Goal: Task Accomplishment & Management: Complete application form

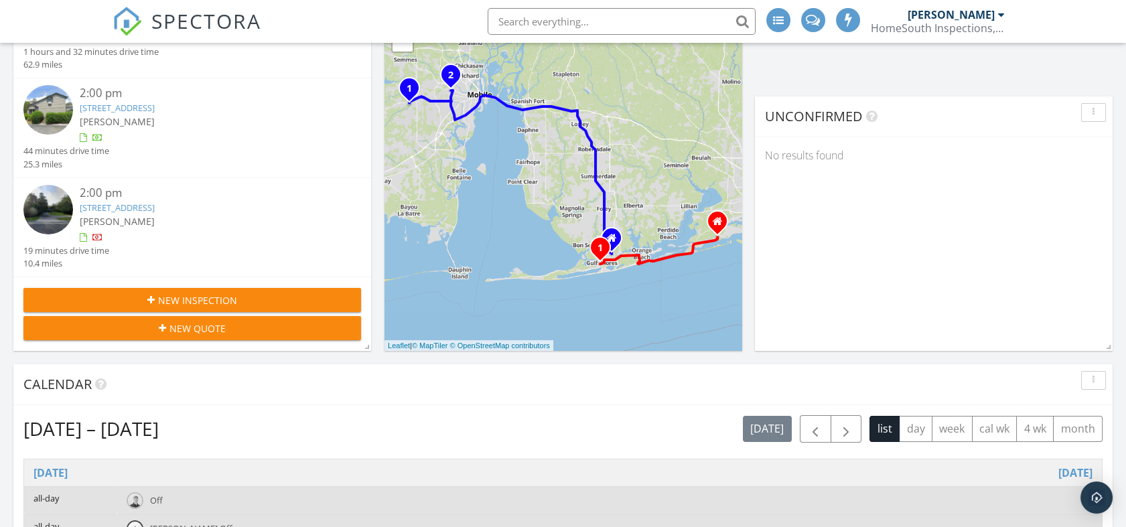
scroll to position [223, 0]
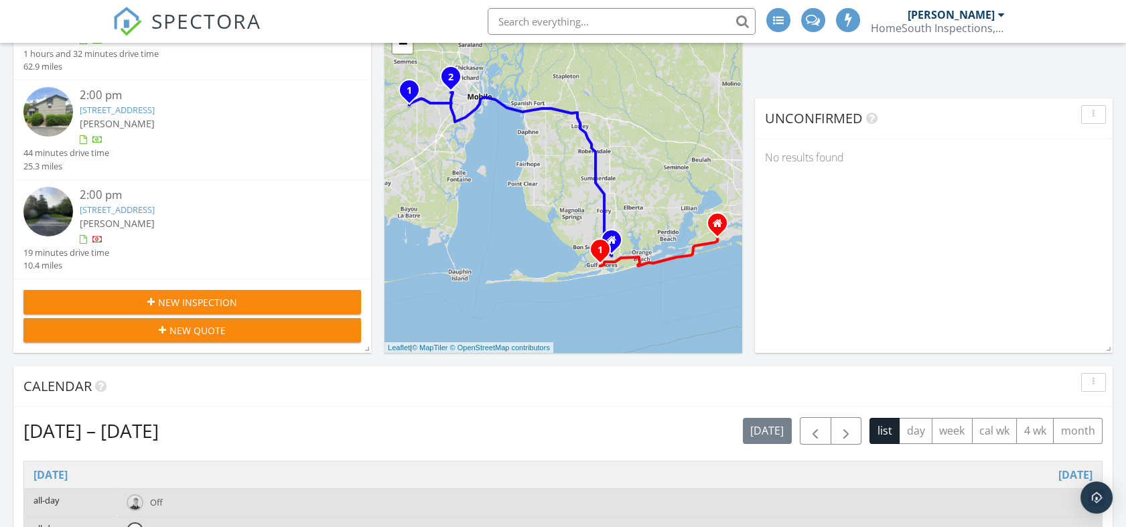
click at [212, 299] on span "New Inspection" at bounding box center [197, 302] width 79 height 14
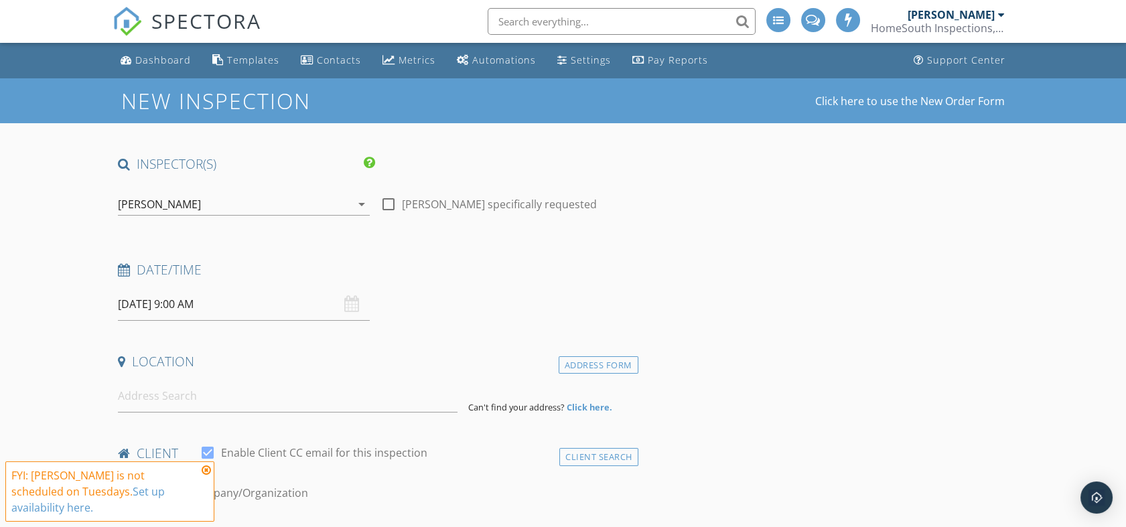
click at [358, 206] on icon "arrow_drop_down" at bounding box center [362, 204] width 16 height 16
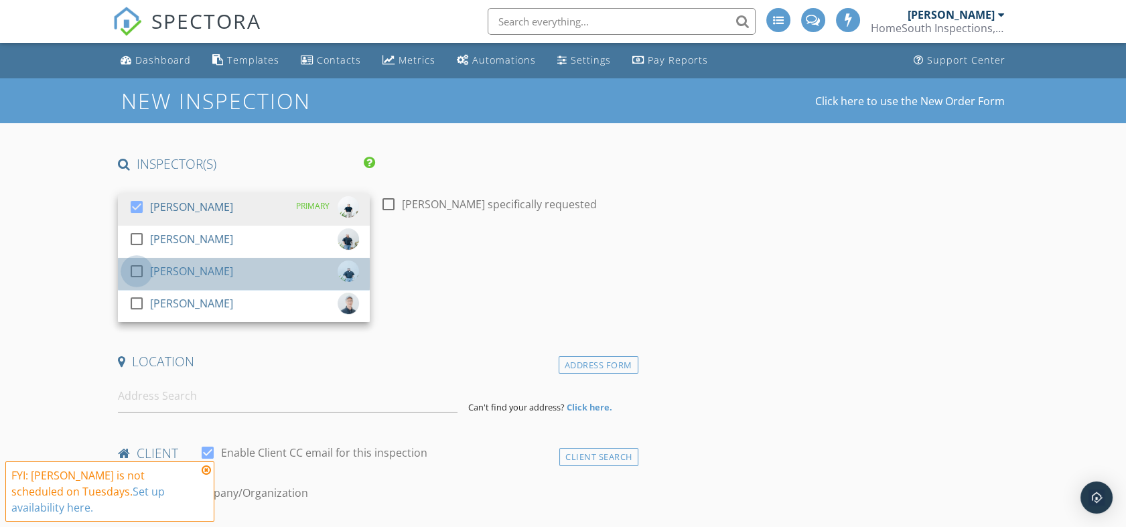
click at [135, 265] on div at bounding box center [136, 271] width 23 height 23
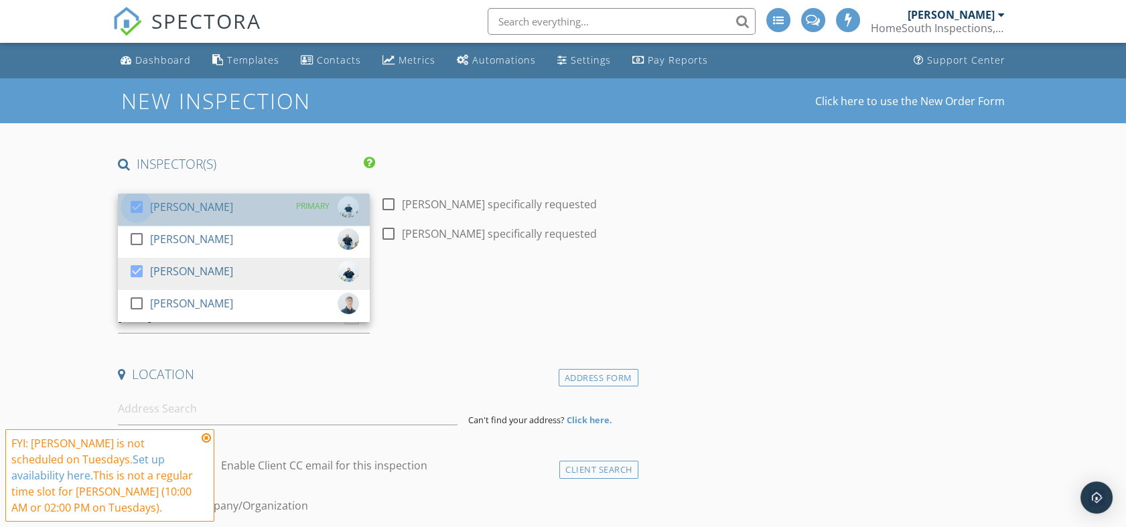
click at [135, 209] on div at bounding box center [136, 207] width 23 height 23
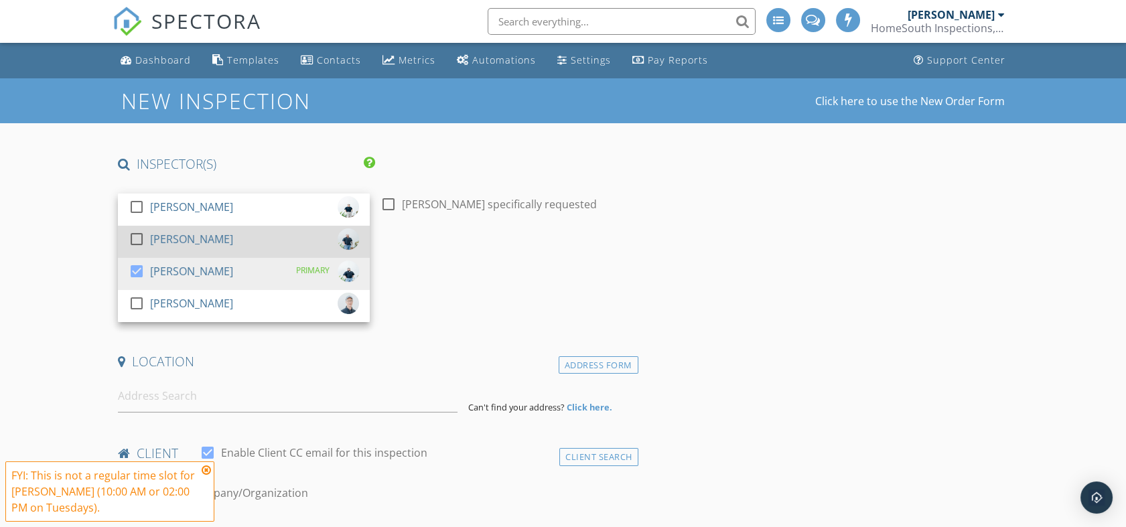
click at [135, 235] on div at bounding box center [136, 239] width 23 height 23
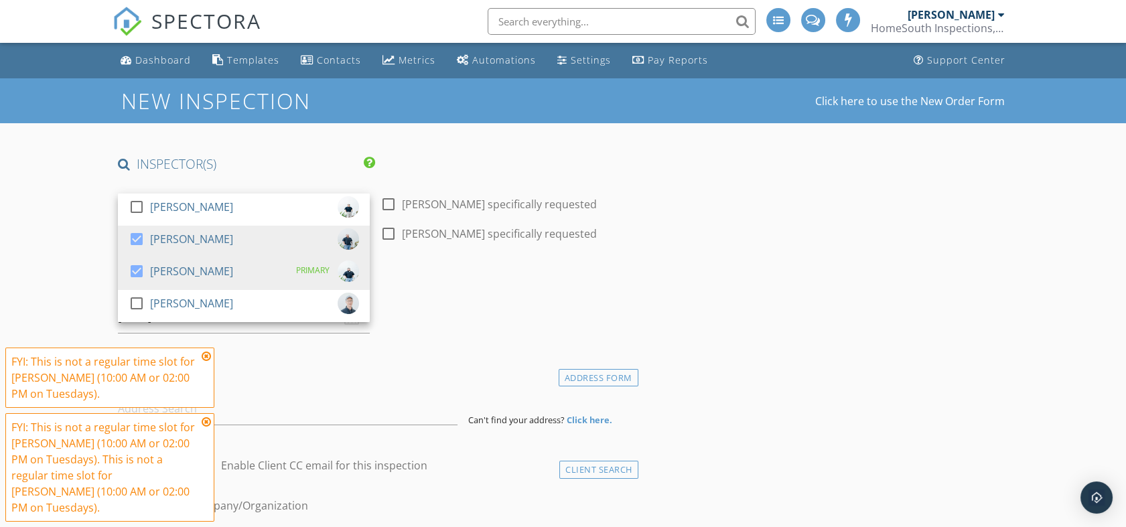
click at [454, 276] on h4 "Date/Time" at bounding box center [375, 282] width 515 height 17
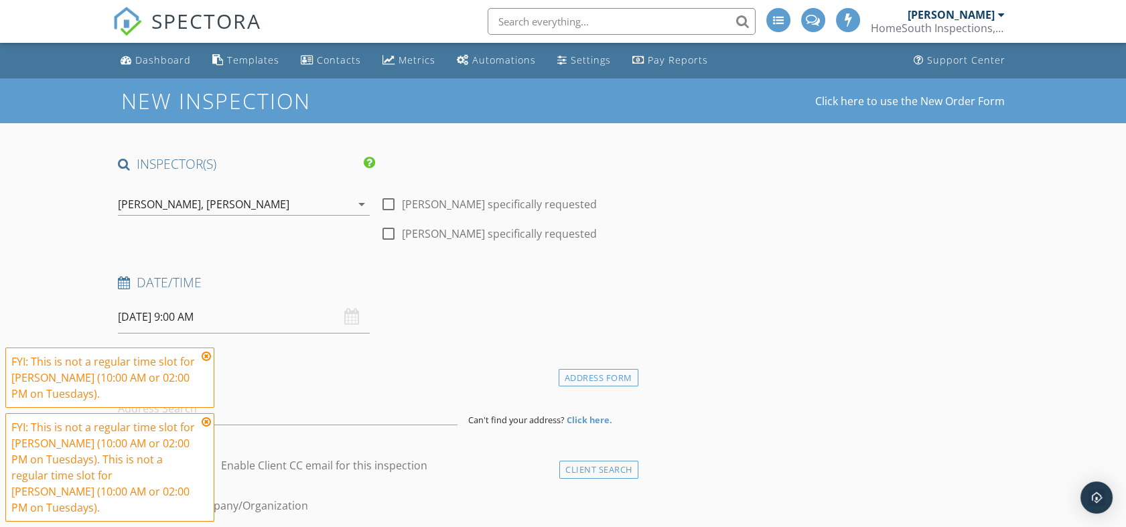
click at [356, 209] on icon "arrow_drop_down" at bounding box center [362, 204] width 16 height 16
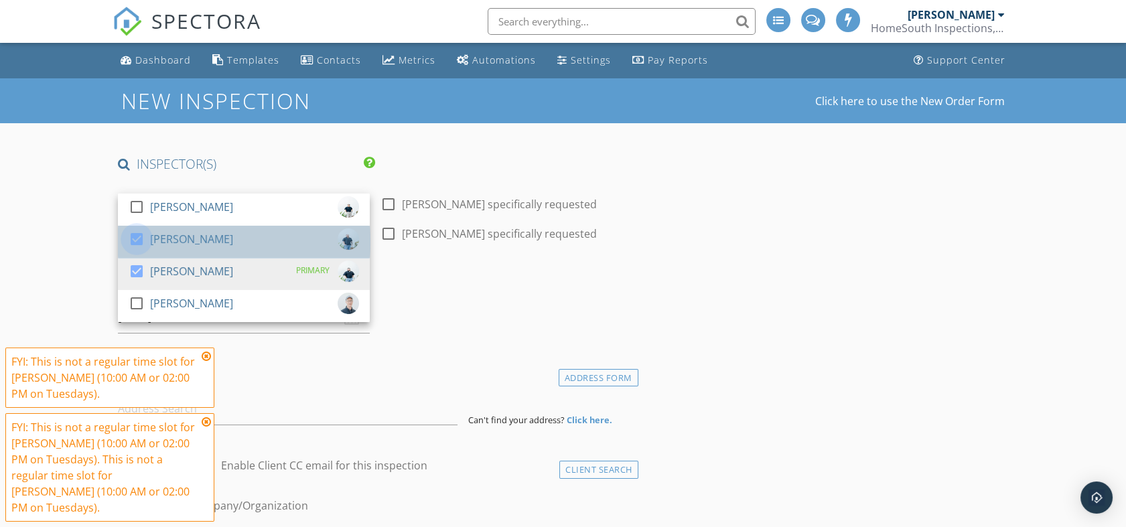
click at [133, 237] on div at bounding box center [136, 239] width 23 height 23
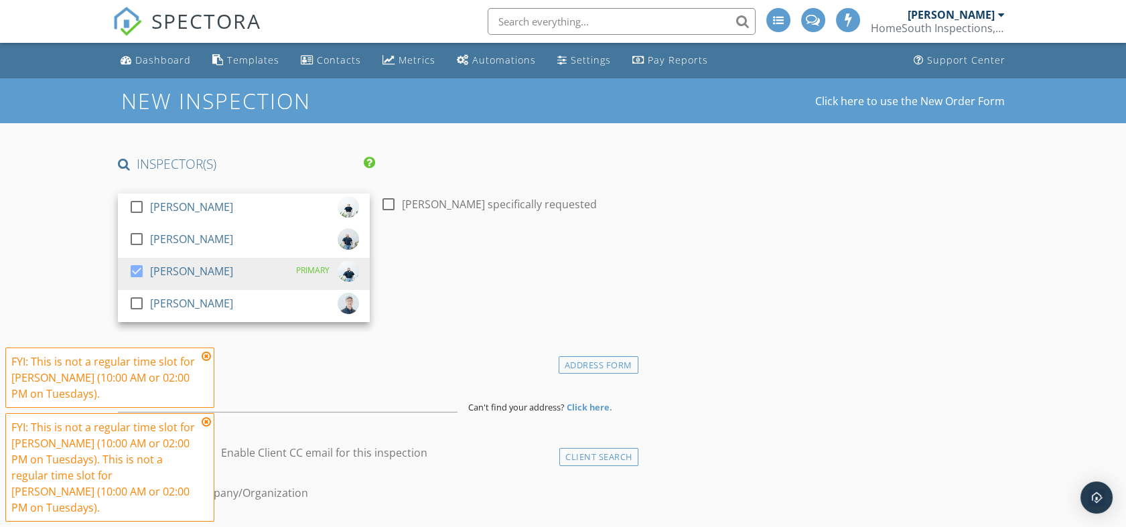
click at [577, 279] on div "Date/Time" at bounding box center [375, 274] width 525 height 27
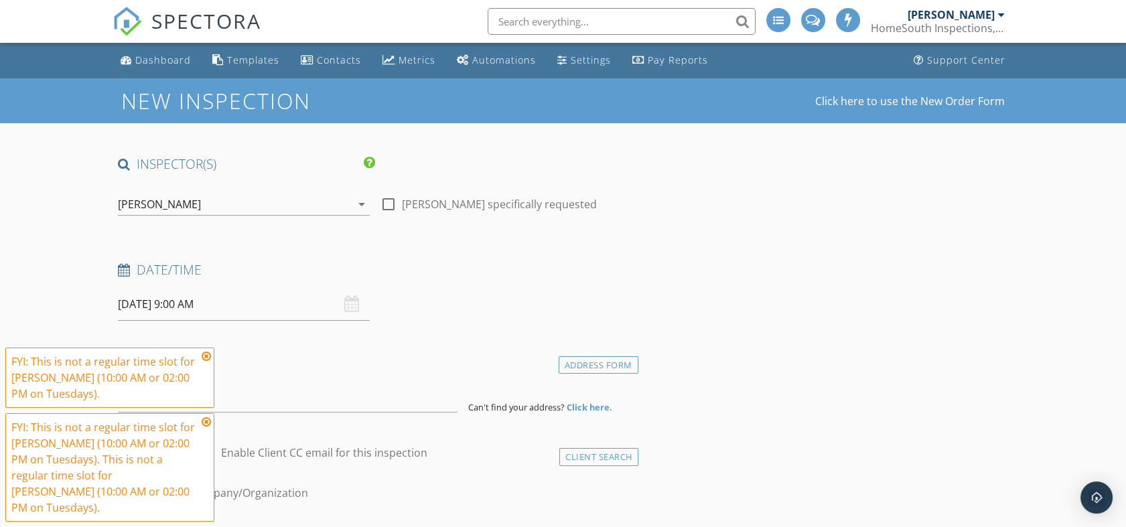
click at [363, 207] on icon "arrow_drop_down" at bounding box center [362, 204] width 16 height 16
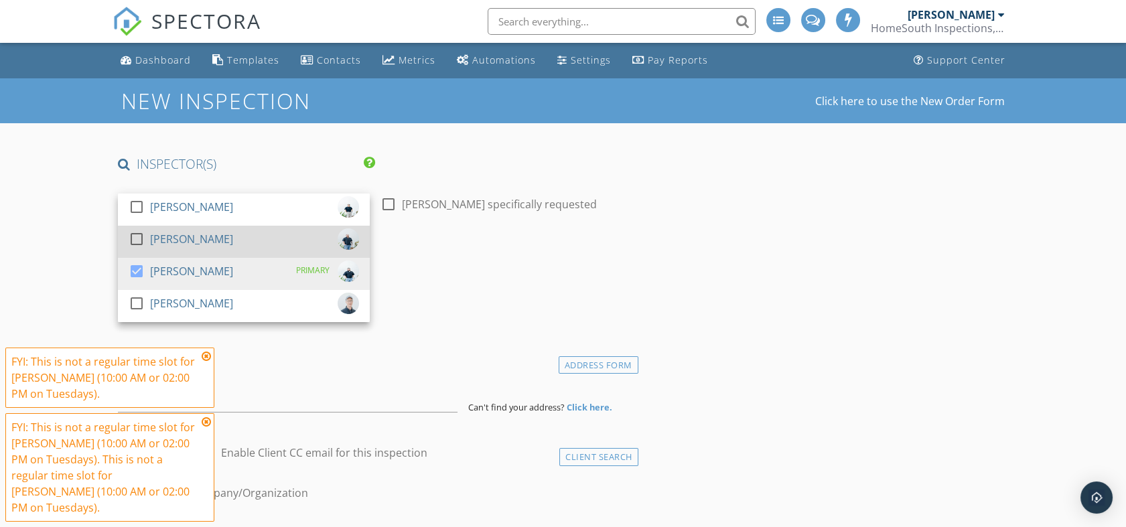
click at [139, 238] on div at bounding box center [136, 239] width 23 height 23
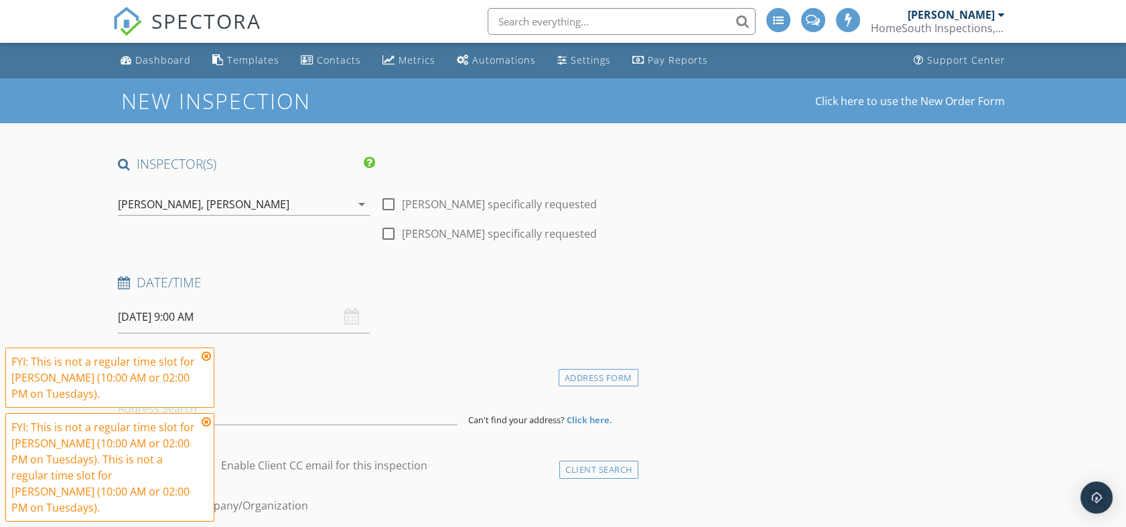
click at [207, 362] on icon at bounding box center [206, 356] width 9 height 11
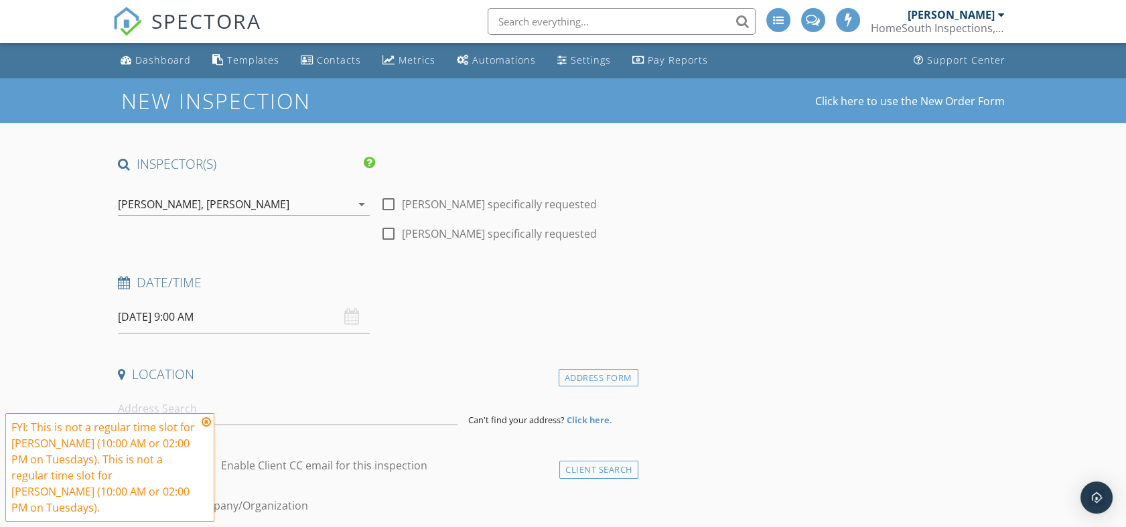
click at [206, 427] on icon at bounding box center [206, 422] width 9 height 11
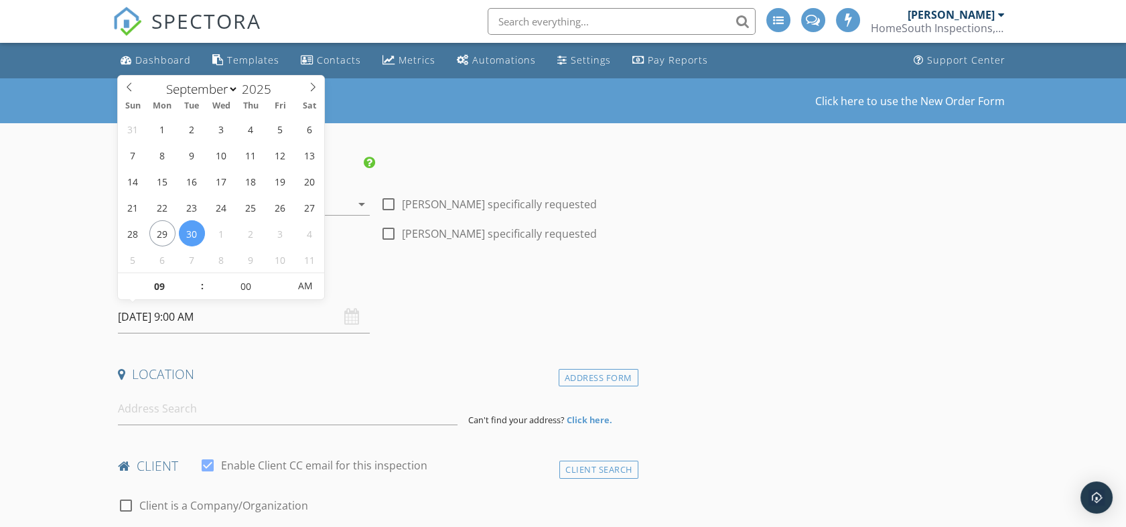
click at [234, 324] on input "09/30/2025 9:00 AM" at bounding box center [244, 317] width 252 height 33
type input "09/29/2025 9:00 AM"
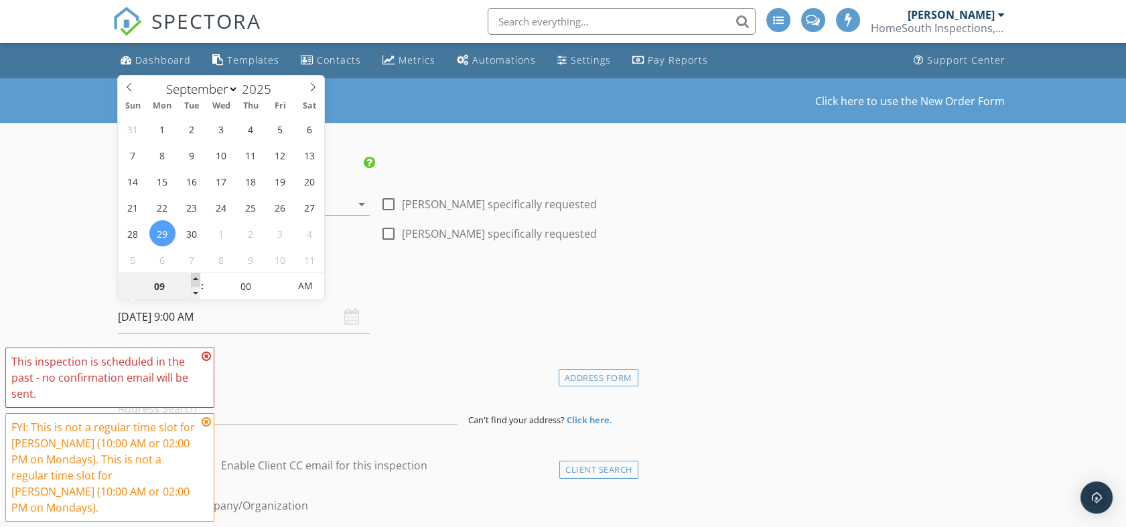
type input "10"
type input "09/29/2025 10:00 AM"
click at [194, 279] on span at bounding box center [195, 279] width 9 height 13
type input "11"
type input "09/29/2025 11:00 AM"
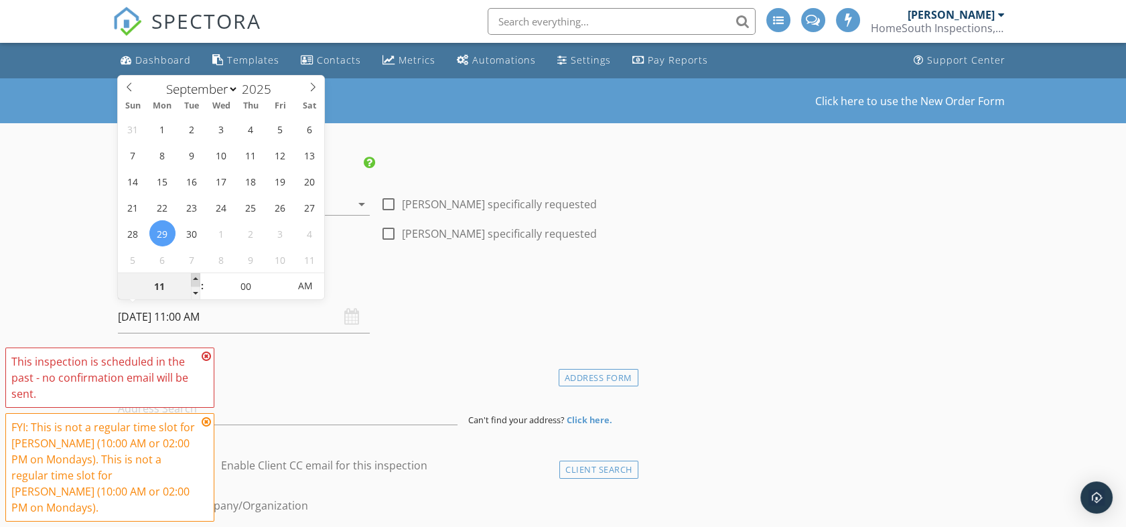
click at [194, 279] on span at bounding box center [195, 279] width 9 height 13
type input "12"
type input "09/29/2025 12:00 PM"
click at [194, 279] on span at bounding box center [195, 279] width 9 height 13
type input "01"
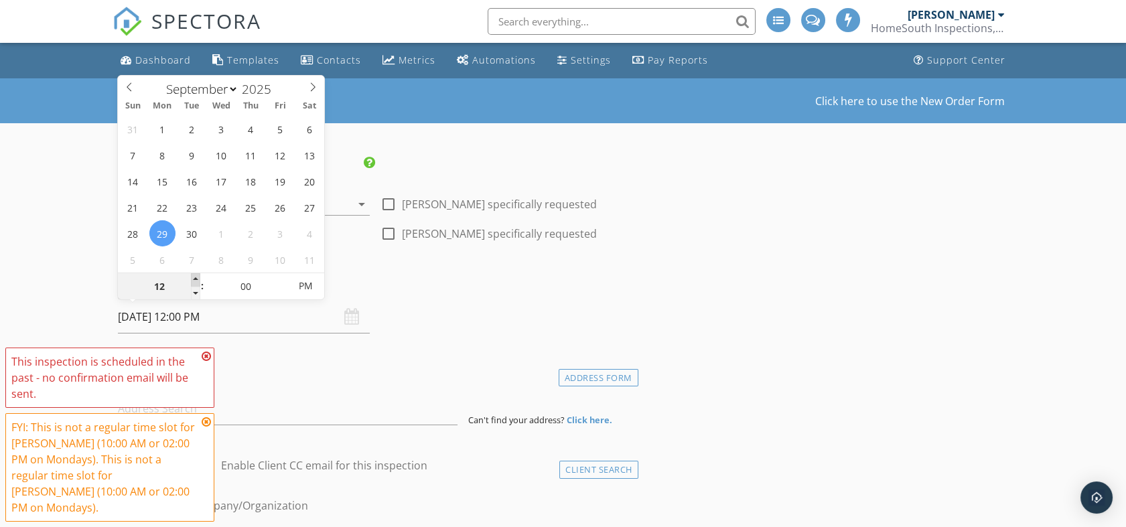
type input "09/29/2025 1:00 PM"
click at [194, 279] on span at bounding box center [195, 279] width 9 height 13
type input "02"
type input "09/29/2025 2:00 PM"
click at [194, 278] on span at bounding box center [195, 279] width 9 height 13
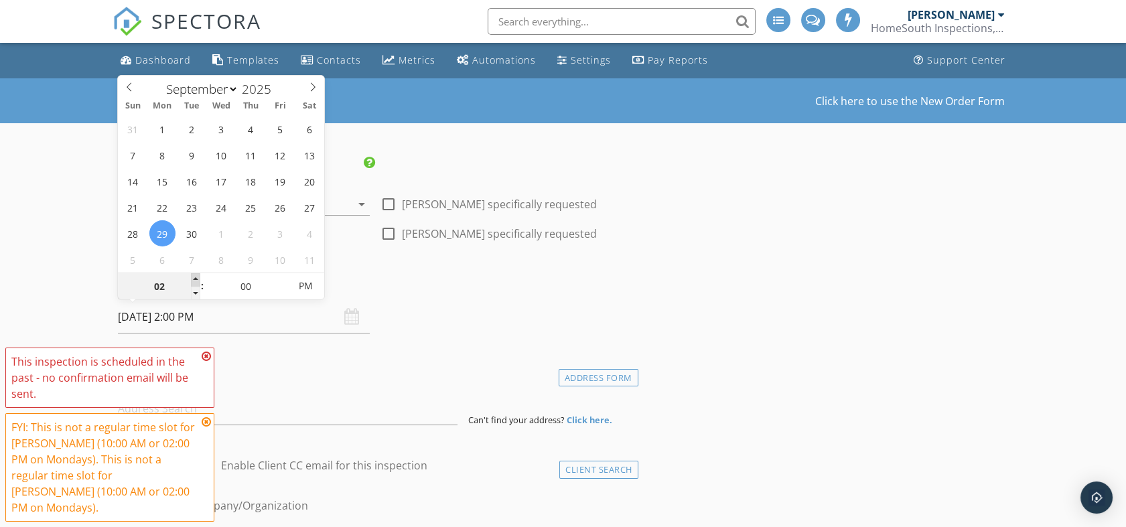
type input "03"
type input "09/29/2025 3:00 PM"
click at [194, 278] on span at bounding box center [195, 279] width 9 height 13
type input "04"
type input "09/29/2025 4:00 PM"
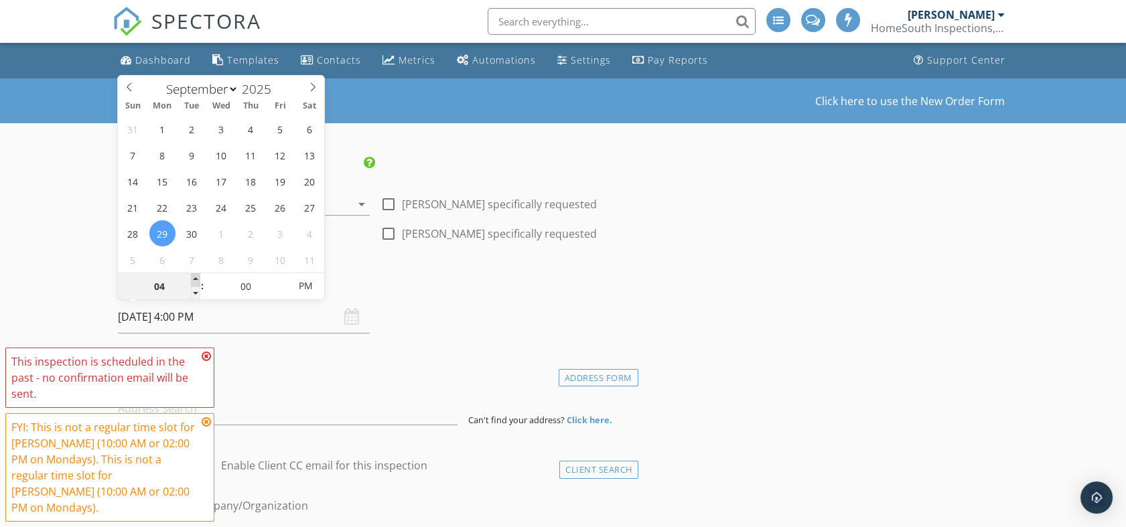
click at [194, 278] on span at bounding box center [195, 279] width 9 height 13
type input "05"
type input "[DATE] 5:00 PM"
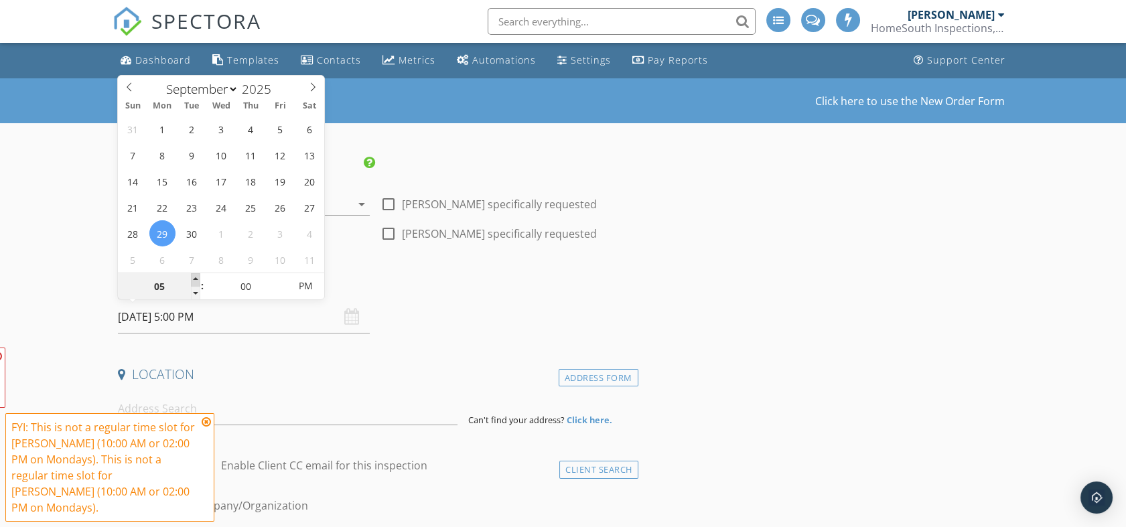
click at [194, 278] on span at bounding box center [195, 279] width 9 height 13
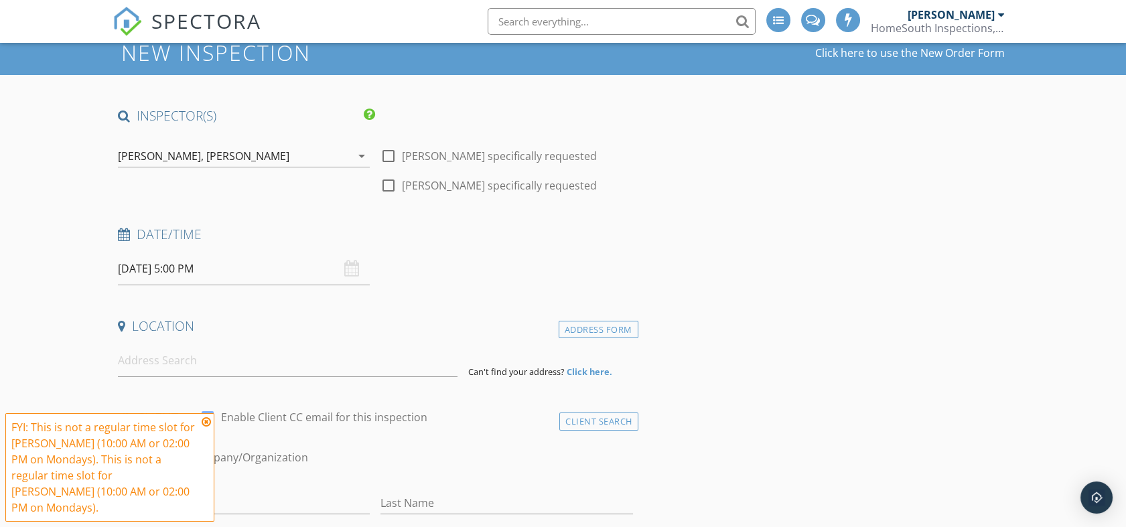
scroll to position [74, 0]
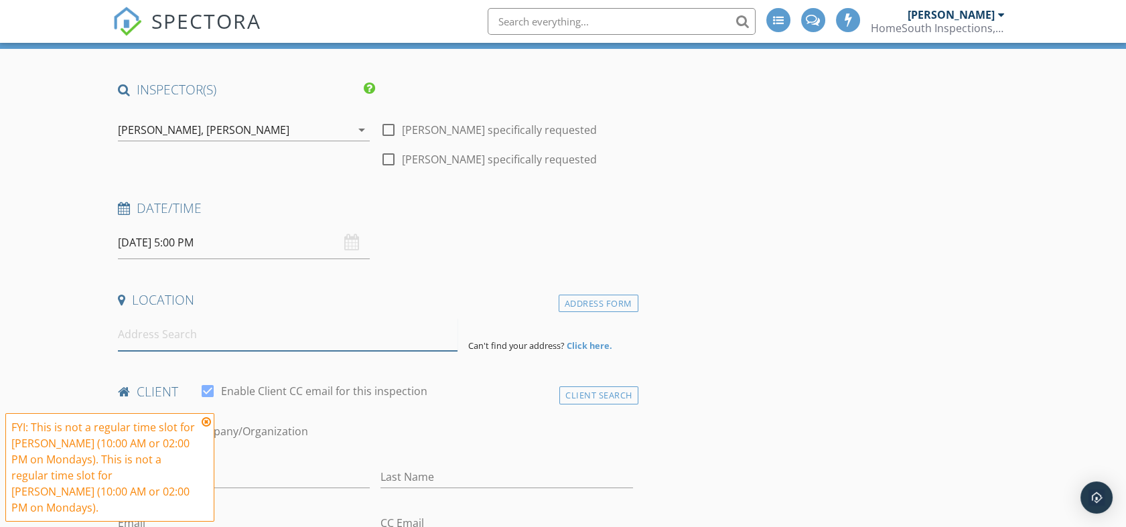
click at [344, 338] on input at bounding box center [288, 334] width 340 height 33
click at [207, 427] on icon at bounding box center [206, 422] width 9 height 11
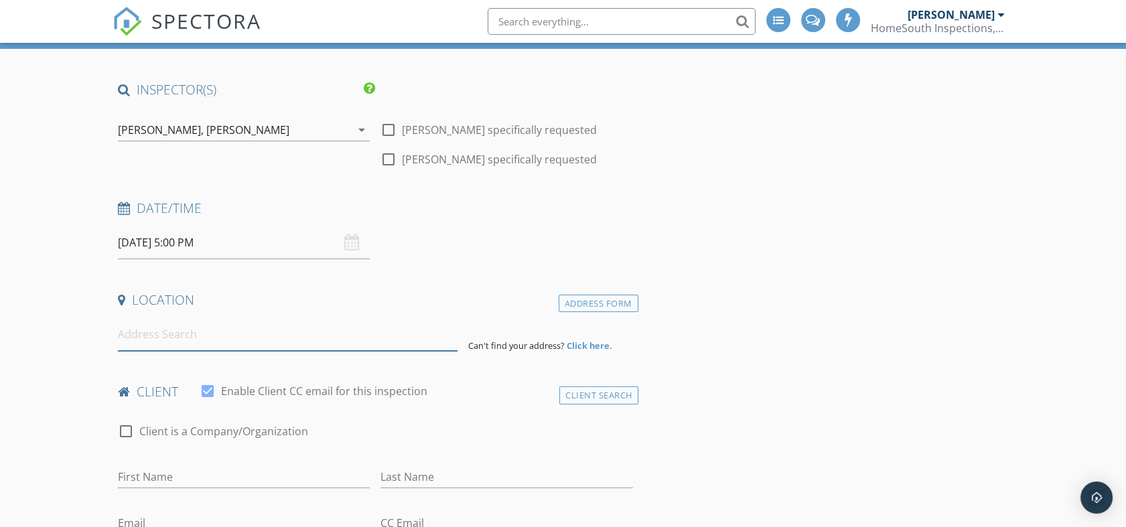
click at [209, 341] on input at bounding box center [288, 334] width 340 height 33
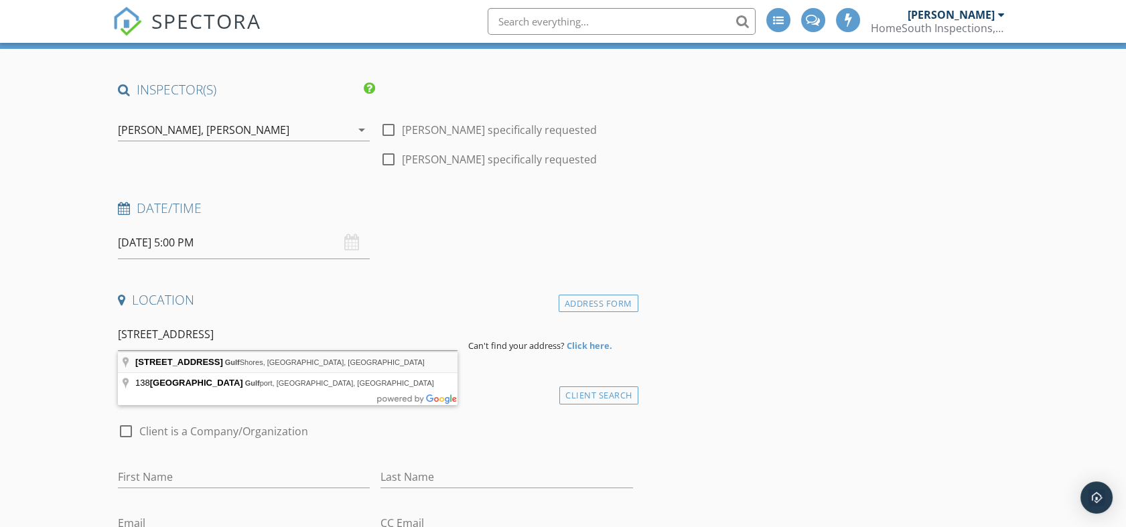
type input "138 Preston Way, Gulf Shores, AL, USA"
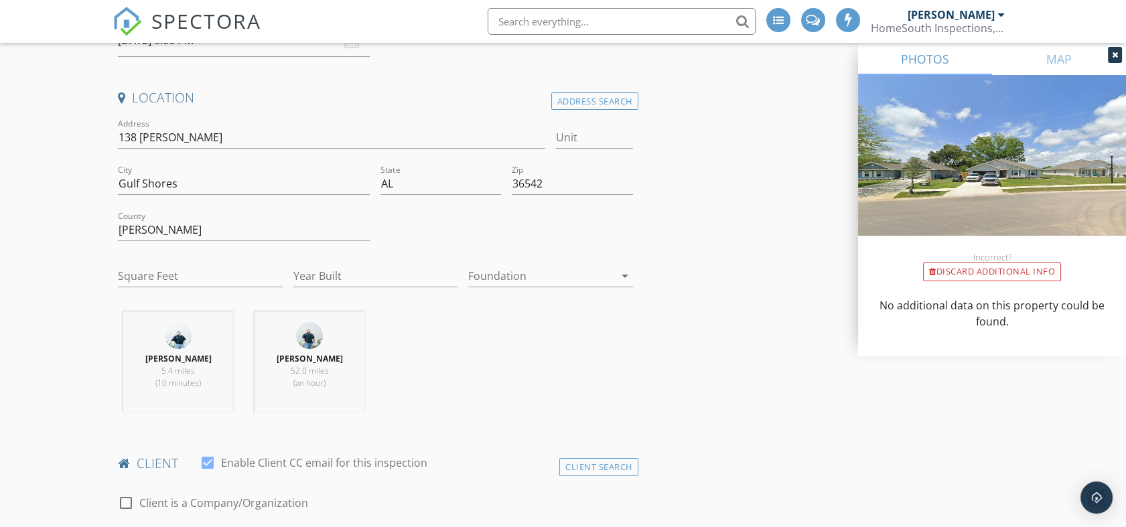
scroll to position [298, 0]
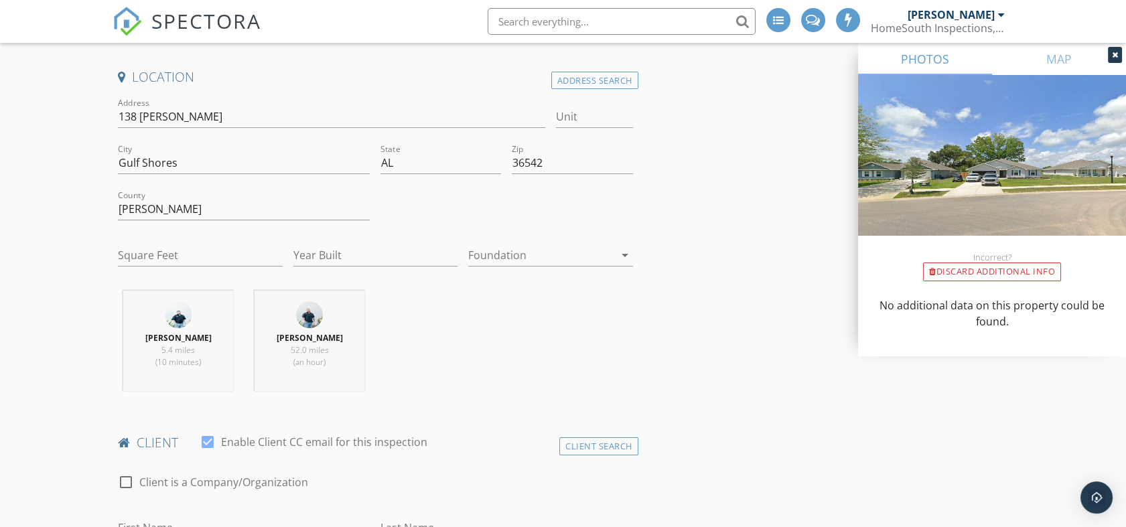
click at [598, 258] on div at bounding box center [540, 255] width 145 height 21
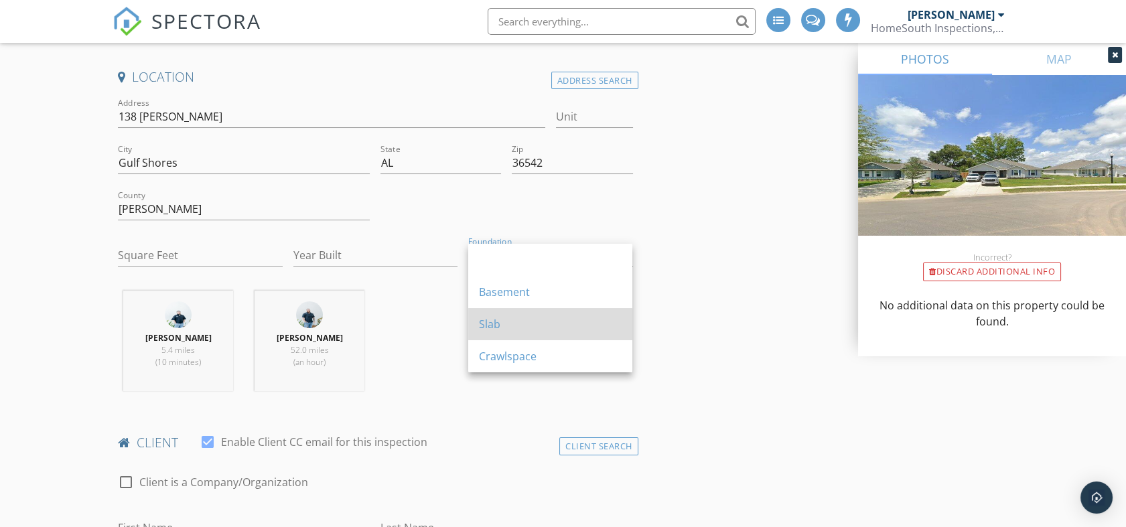
click at [529, 329] on div "Slab" at bounding box center [550, 324] width 143 height 16
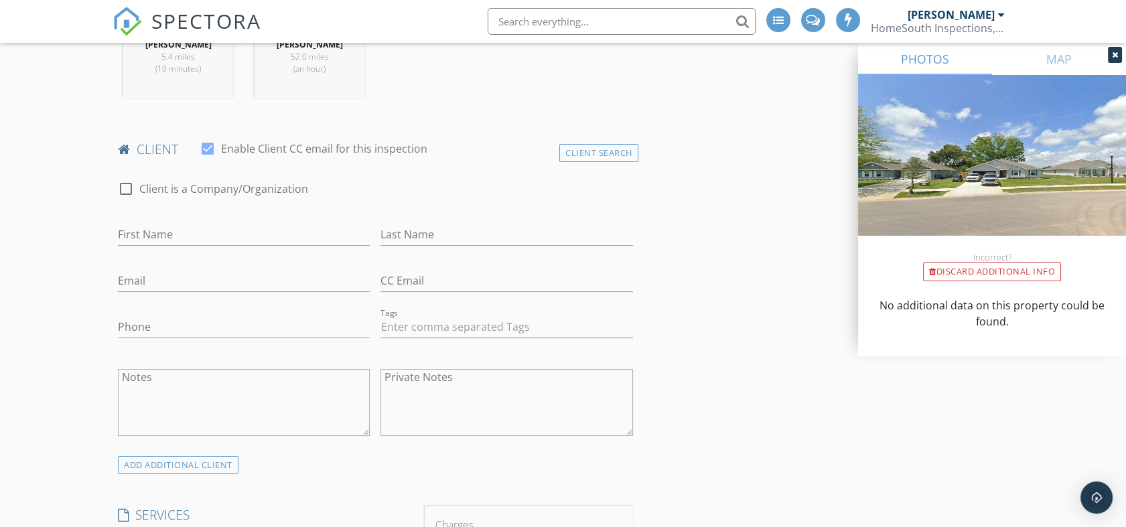
scroll to position [595, 0]
click at [188, 235] on input "First Name" at bounding box center [244, 231] width 252 height 22
type input "[PERSON_NAME]"
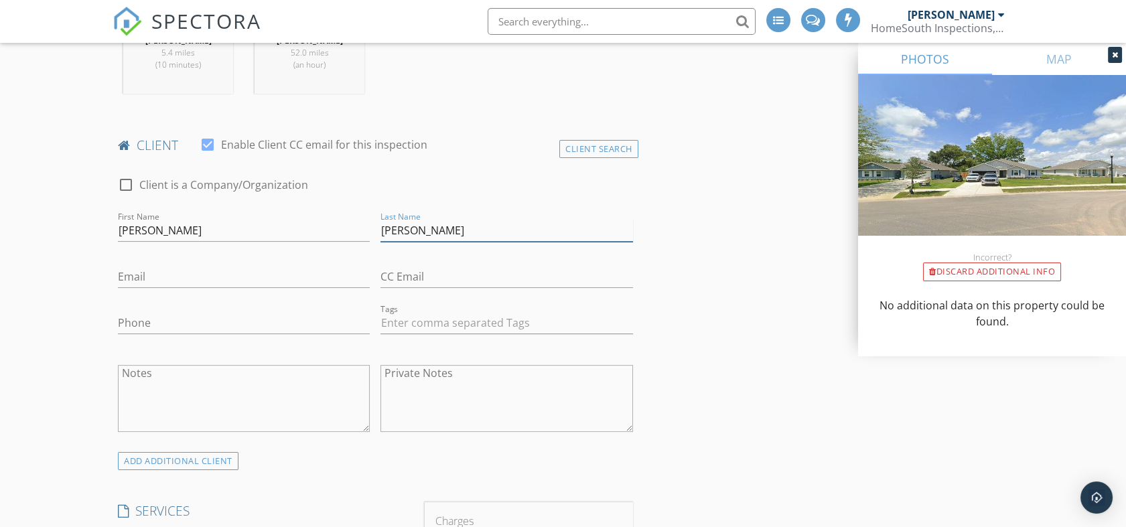
type input "[PERSON_NAME]"
type input "b"
type input "[EMAIL_ADDRESS][DOMAIN_NAME]"
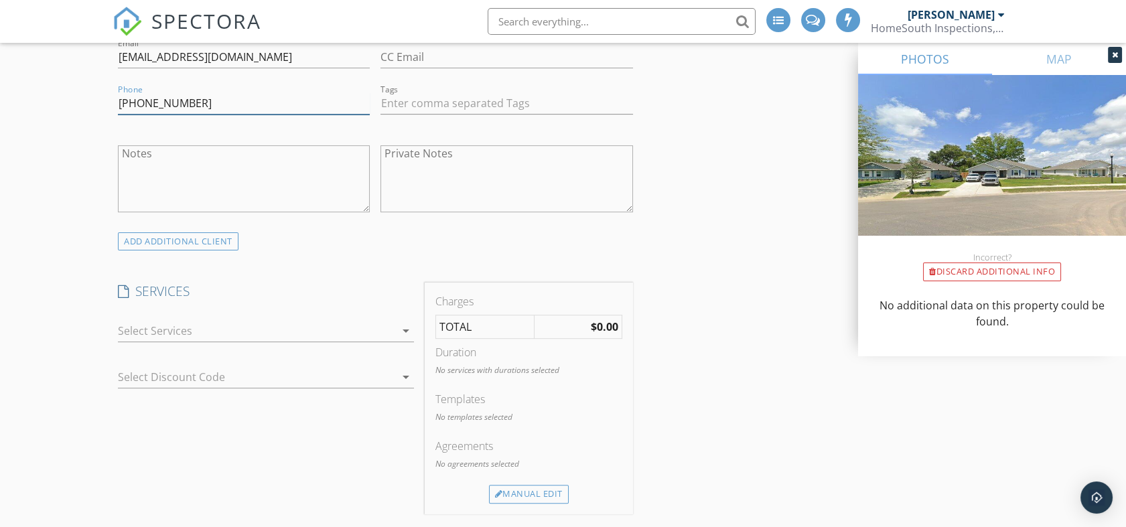
scroll to position [819, 0]
type input "[PHONE_NUMBER]"
click at [335, 328] on div at bounding box center [256, 326] width 277 height 21
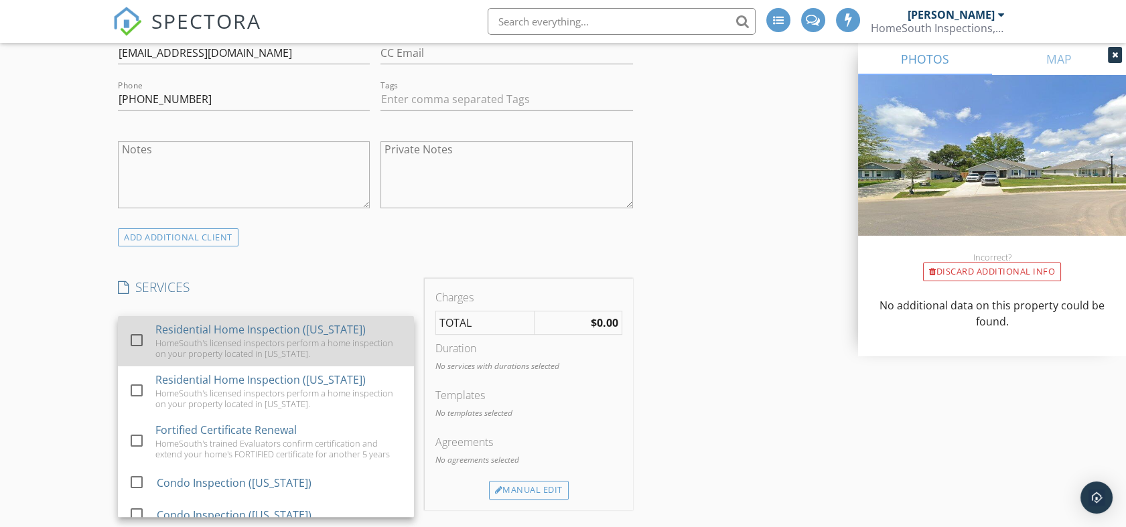
click at [137, 340] on div at bounding box center [136, 340] width 23 height 23
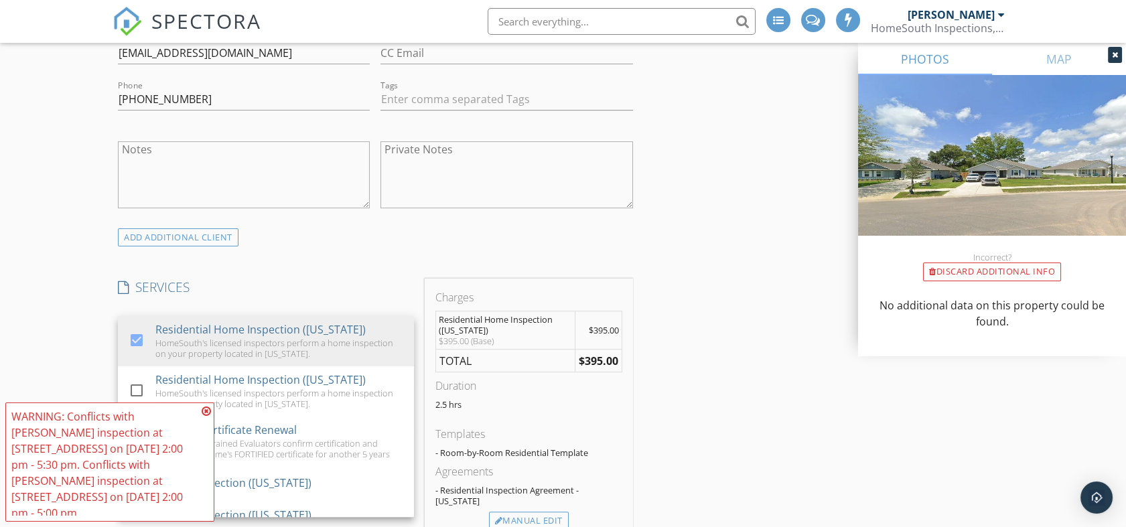
click at [207, 417] on icon at bounding box center [206, 411] width 9 height 11
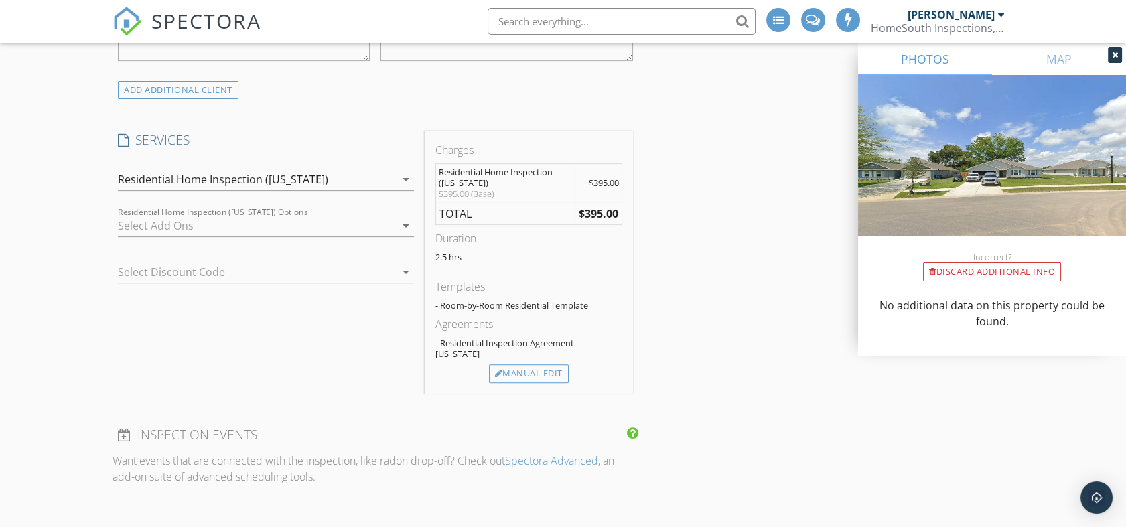
scroll to position [968, 0]
click at [288, 268] on div at bounding box center [247, 270] width 259 height 21
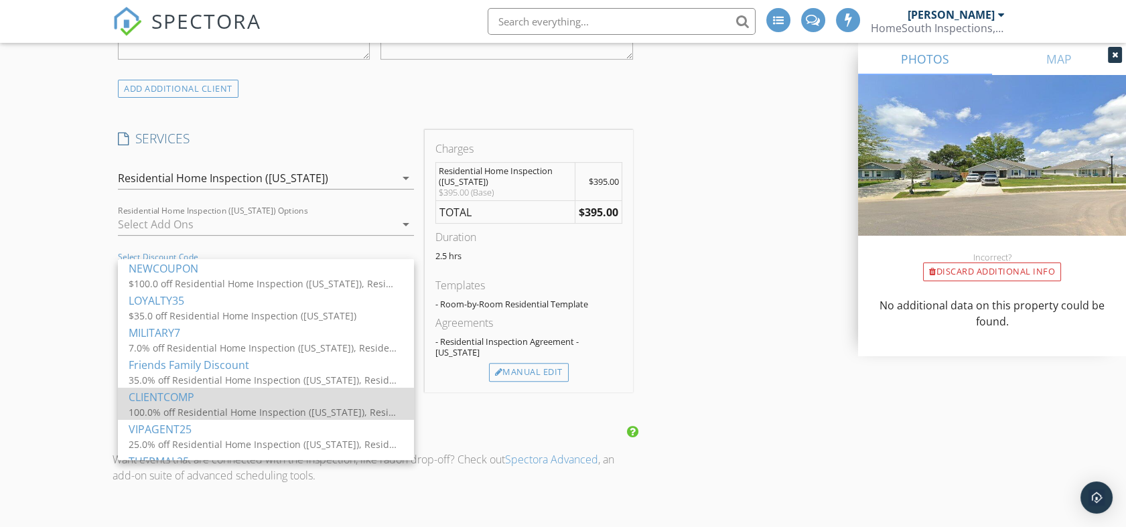
click at [228, 408] on div "100.0% off Residential Home Inspection (Alabama), Residential Home Inspection (…" at bounding box center [263, 412] width 268 height 14
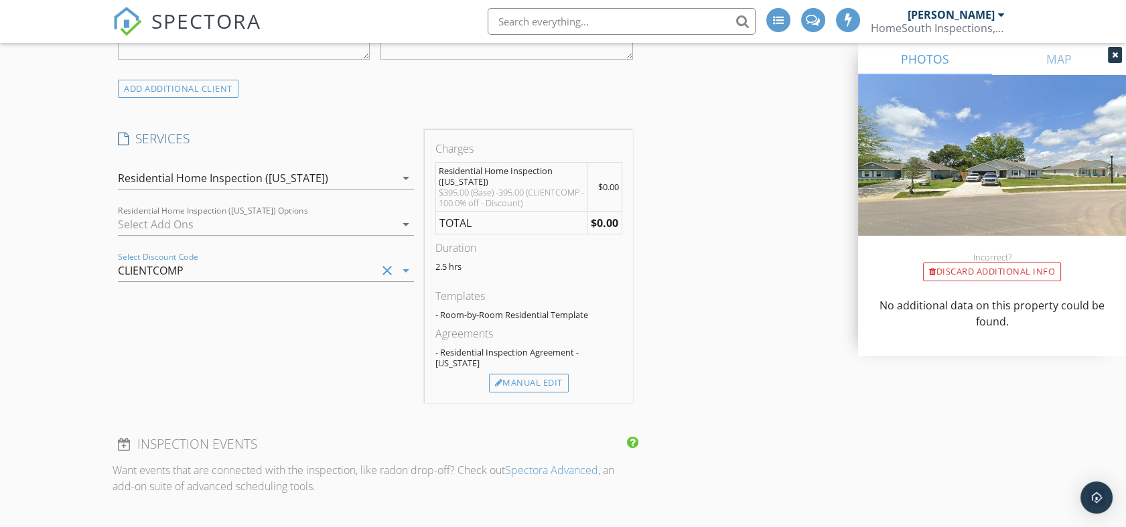
click at [56, 288] on div "New Inspection Click here to use the New Order Form INSPECTOR(S) check_box_outl…" at bounding box center [563, 434] width 1126 height 2647
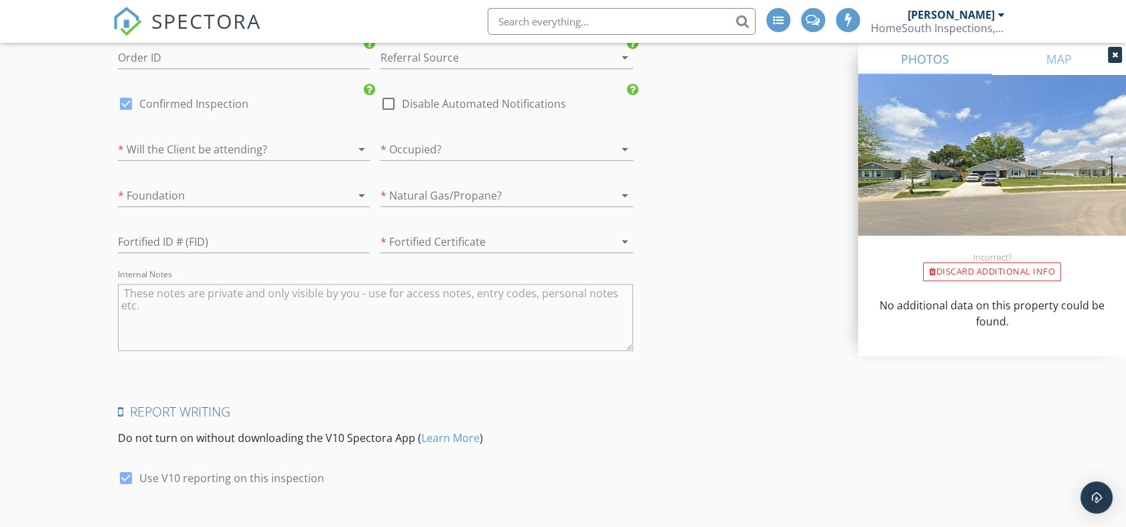
scroll to position [1960, 0]
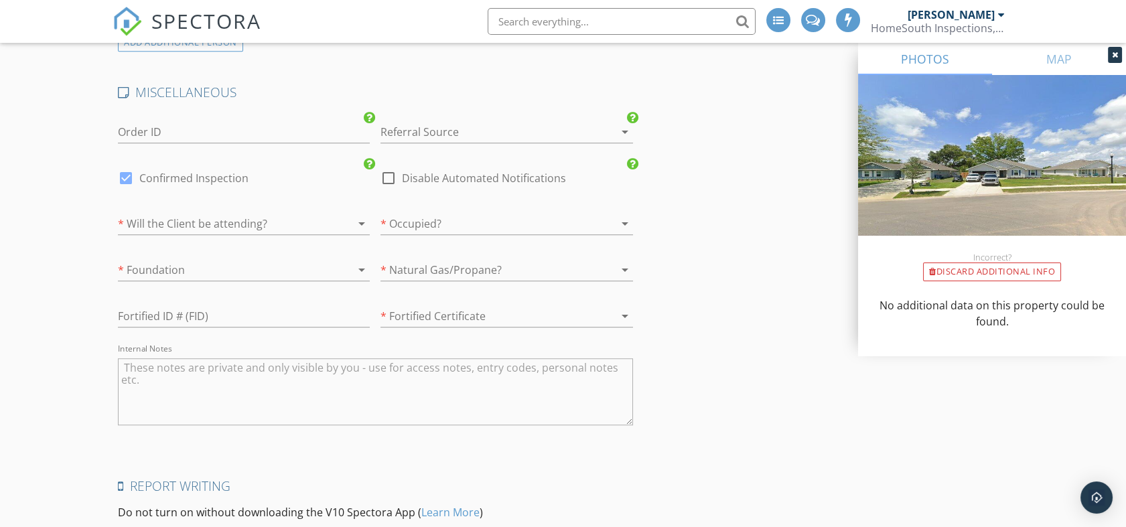
click at [125, 168] on div at bounding box center [126, 178] width 23 height 23
checkbox input "false"
checkbox input "true"
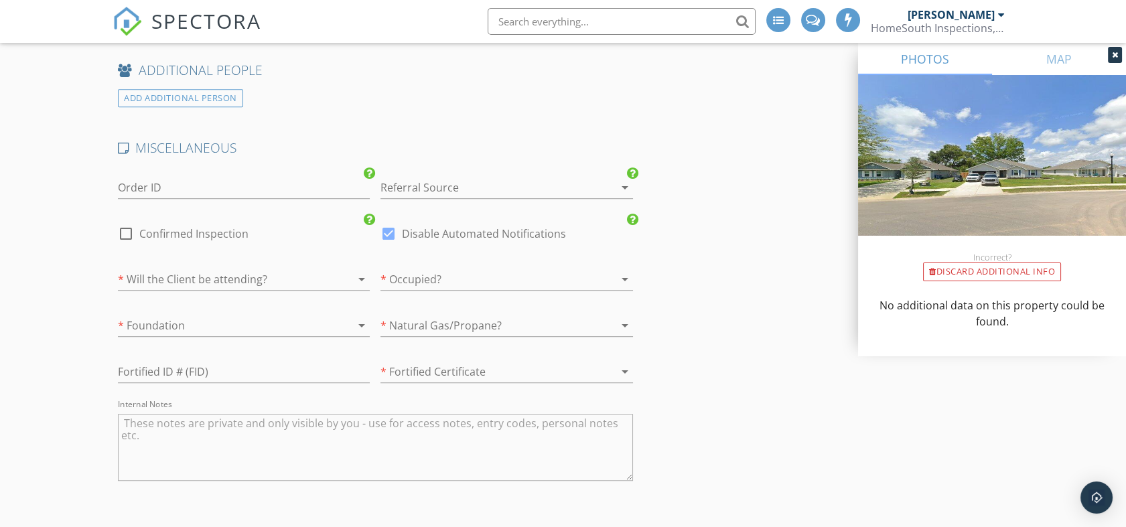
scroll to position [1737, 0]
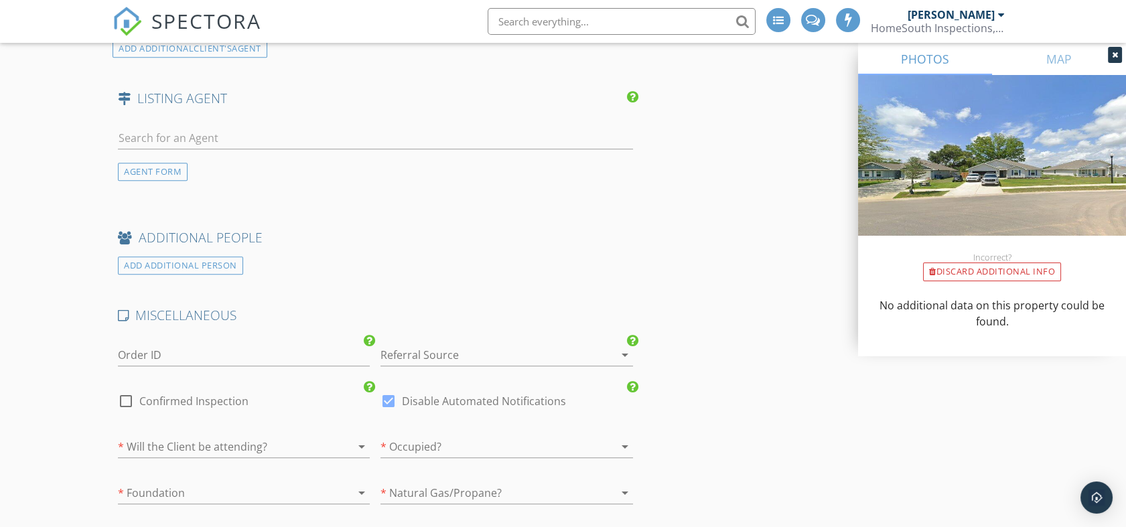
click at [450, 344] on div at bounding box center [488, 354] width 214 height 21
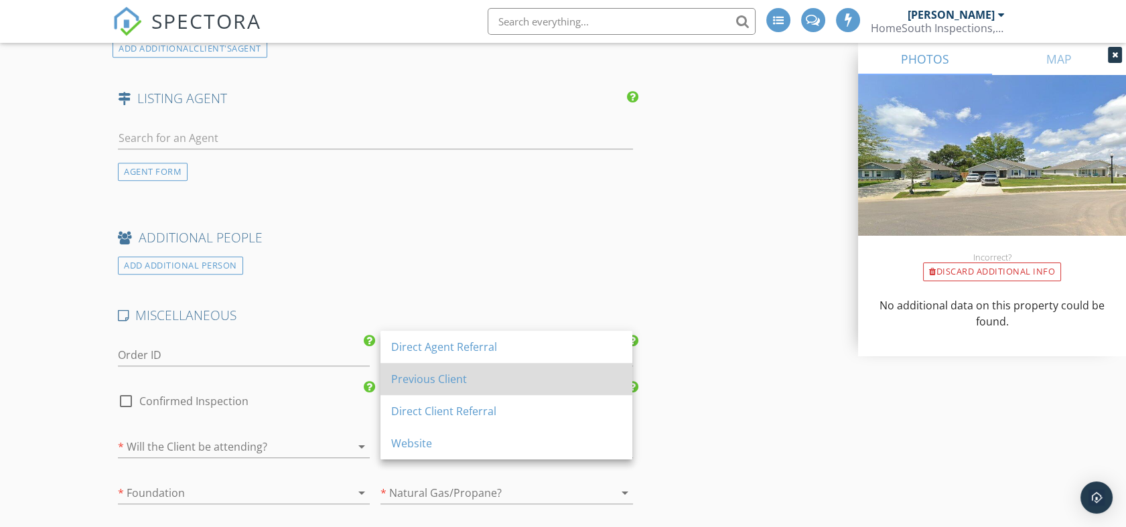
click at [445, 386] on div "Previous Client" at bounding box center [506, 379] width 231 height 16
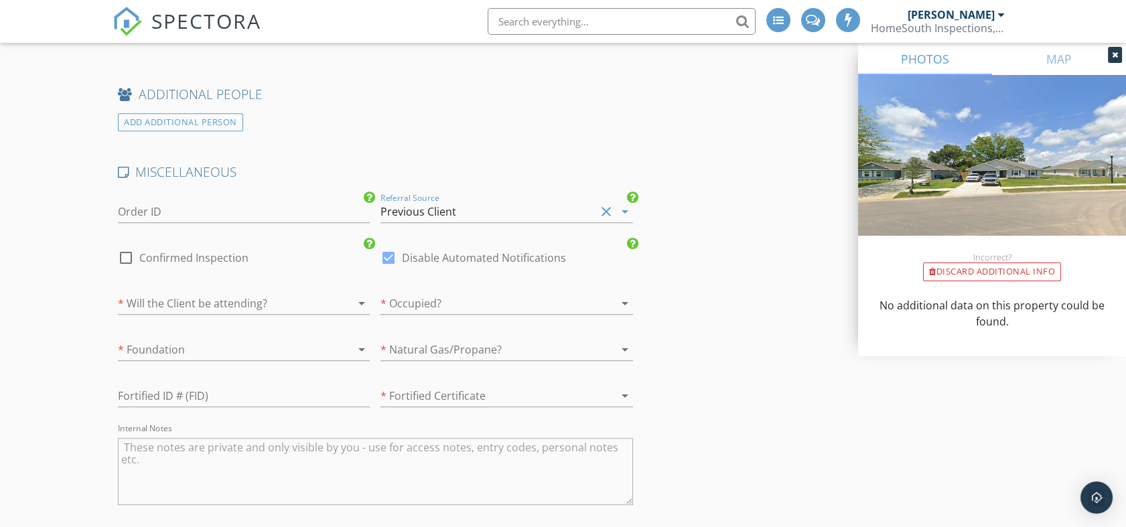
scroll to position [1886, 0]
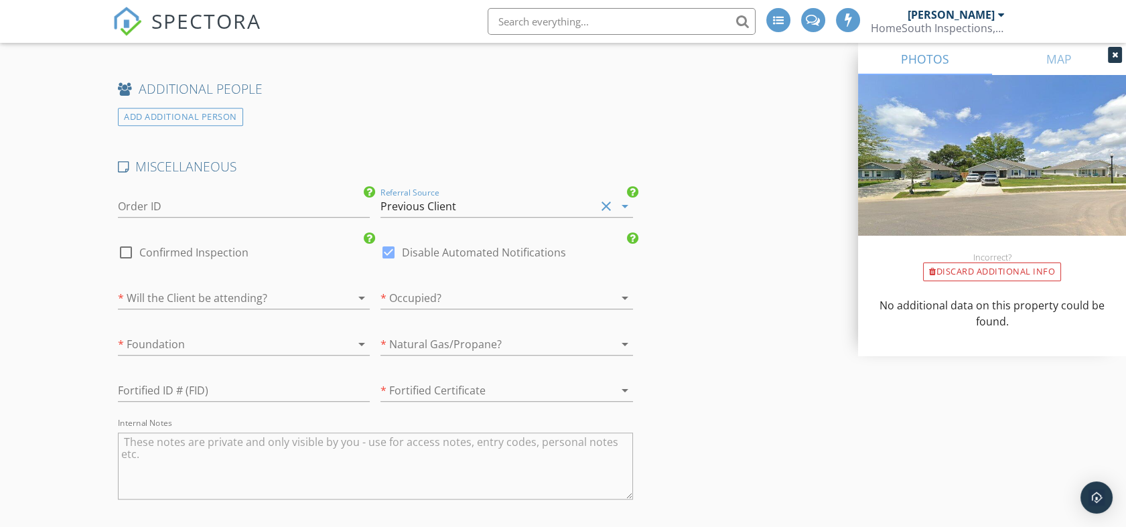
click at [255, 334] on div at bounding box center [225, 344] width 214 height 21
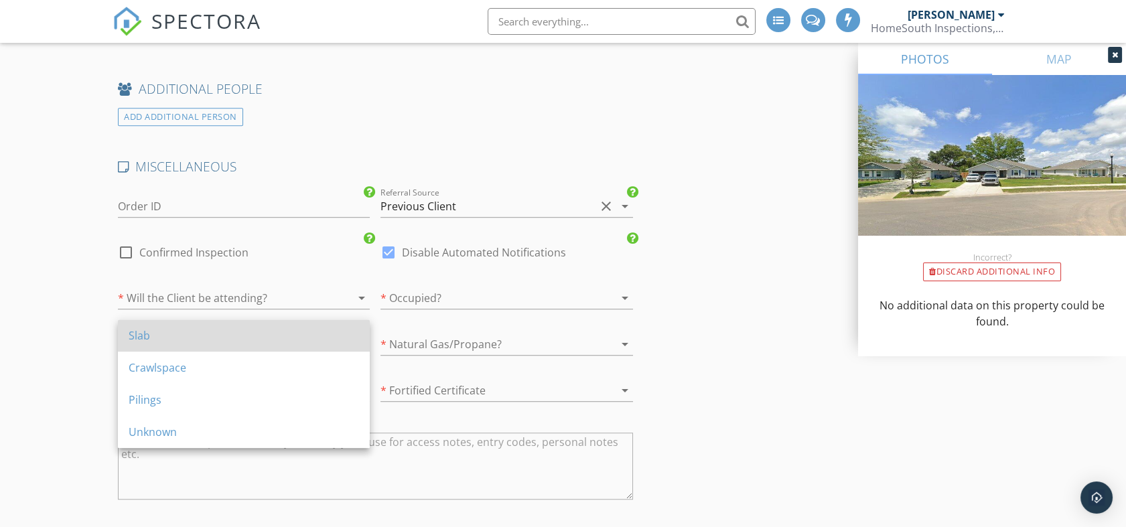
click at [251, 338] on div "Slab" at bounding box center [244, 336] width 231 height 16
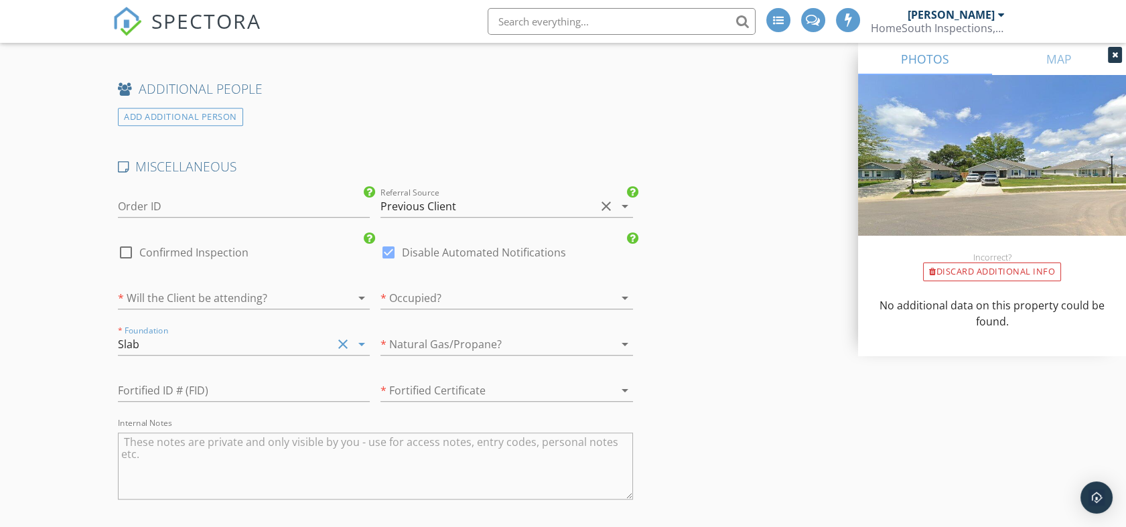
click at [252, 287] on div at bounding box center [225, 297] width 214 height 21
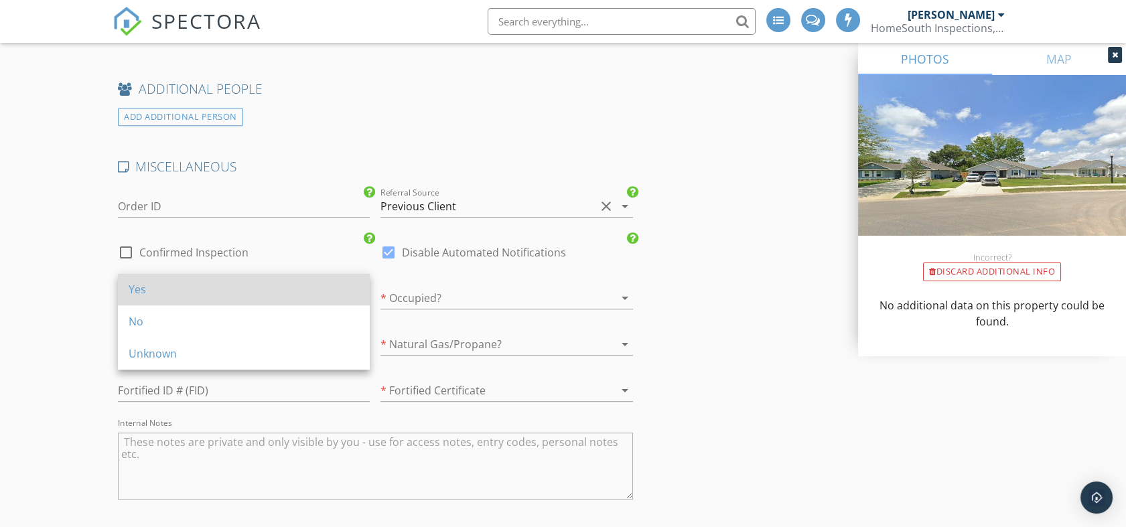
click at [248, 288] on div "Yes" at bounding box center [244, 289] width 231 height 16
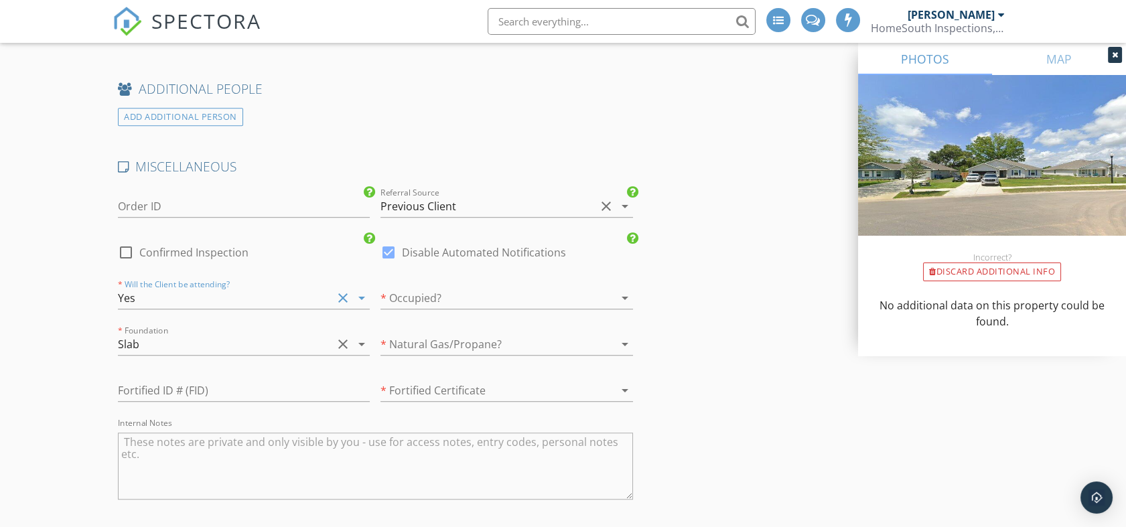
click at [446, 287] on div at bounding box center [488, 297] width 214 height 21
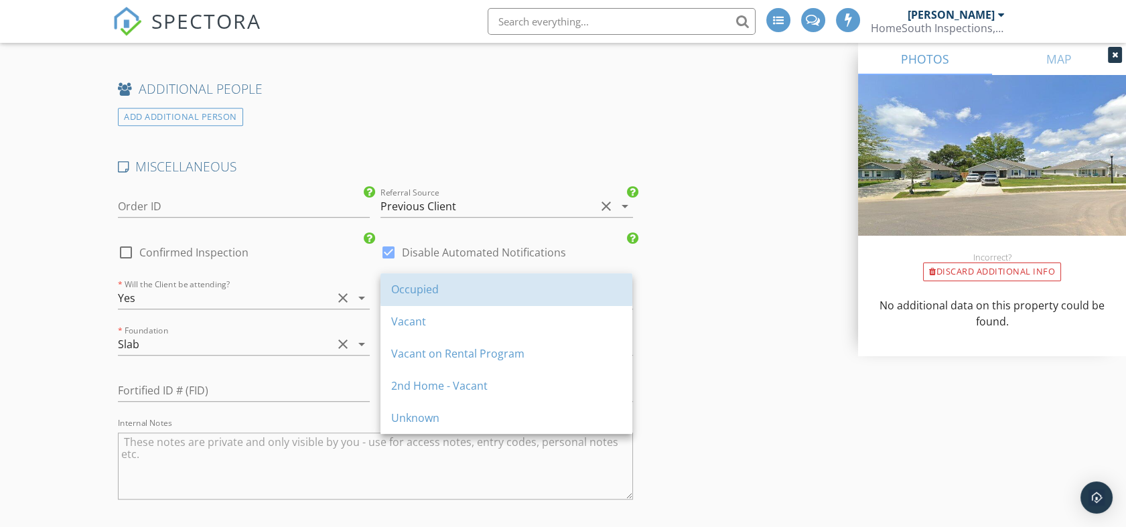
click at [446, 284] on div "Occupied" at bounding box center [506, 289] width 231 height 16
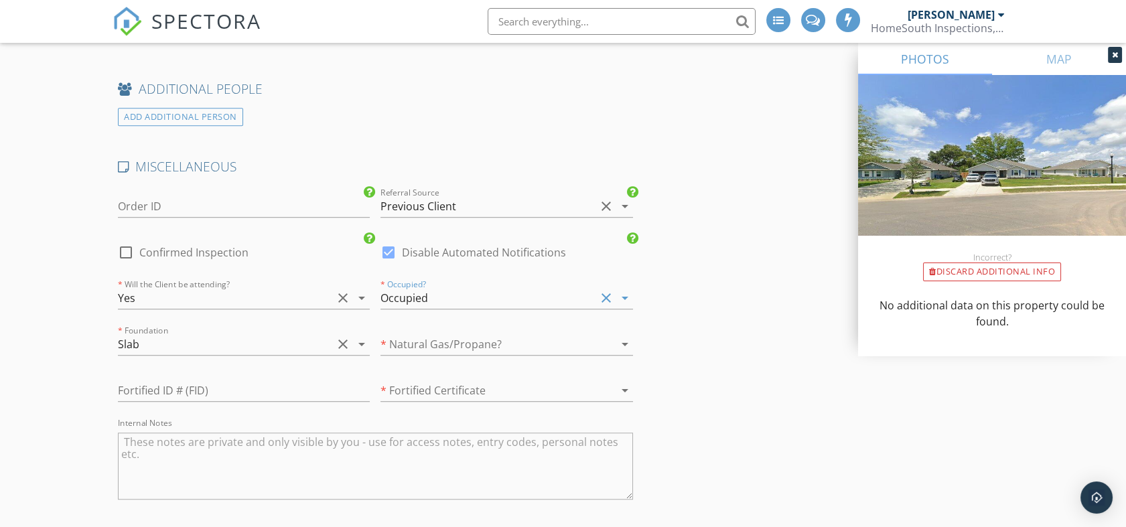
click at [446, 287] on div "Occupied" at bounding box center [488, 297] width 214 height 21
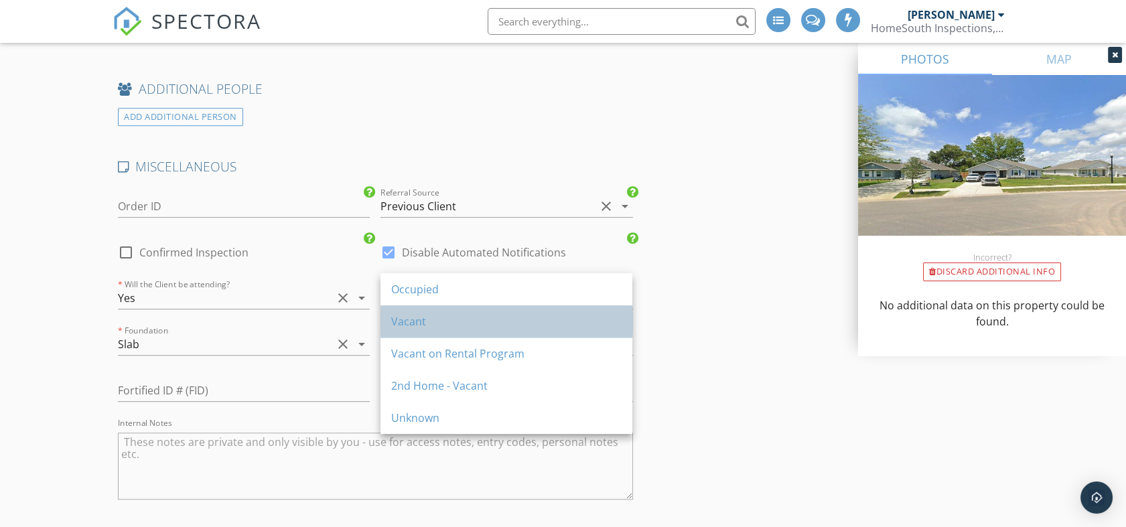
click at [427, 327] on div "Vacant" at bounding box center [506, 322] width 231 height 16
click at [427, 334] on div at bounding box center [488, 344] width 214 height 21
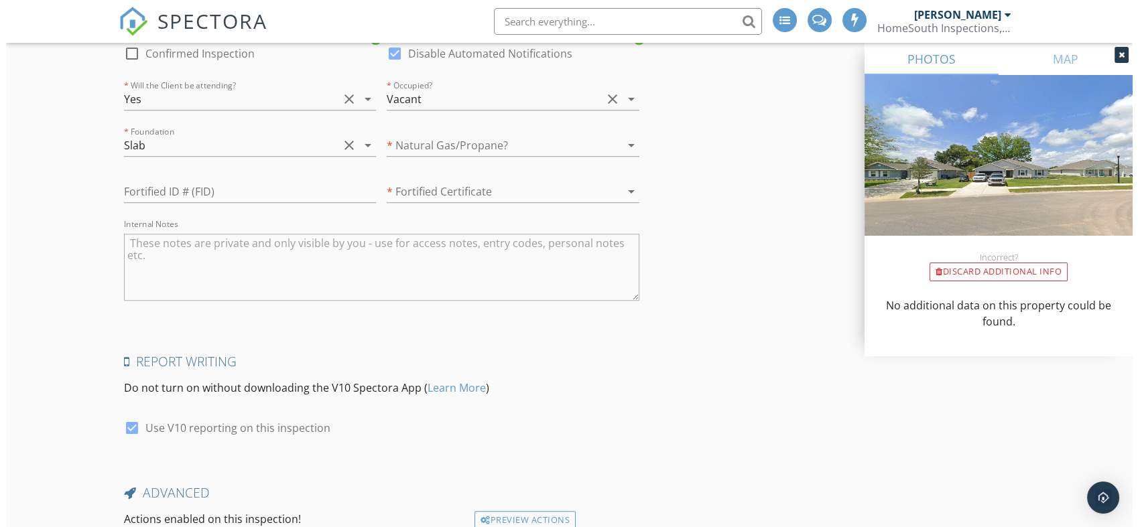
scroll to position [2183, 0]
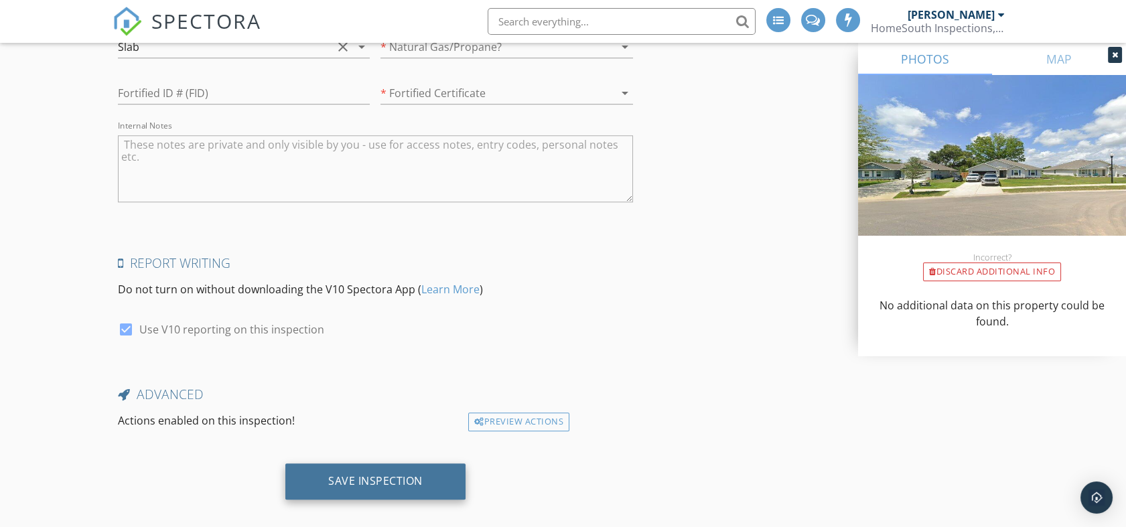
click at [375, 474] on div "Save Inspection" at bounding box center [375, 480] width 94 height 13
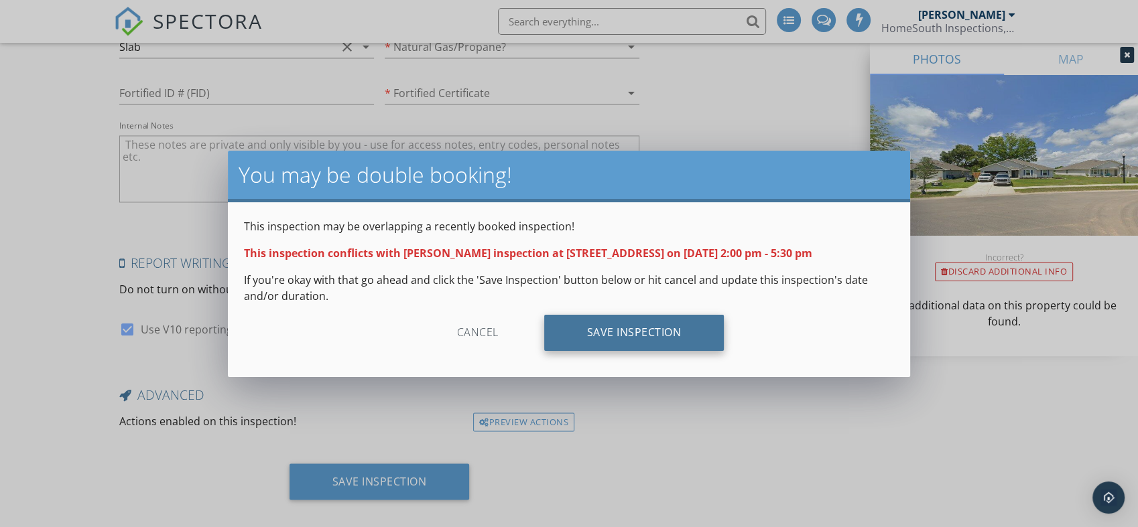
click at [644, 337] on div "Save Inspection" at bounding box center [634, 333] width 180 height 36
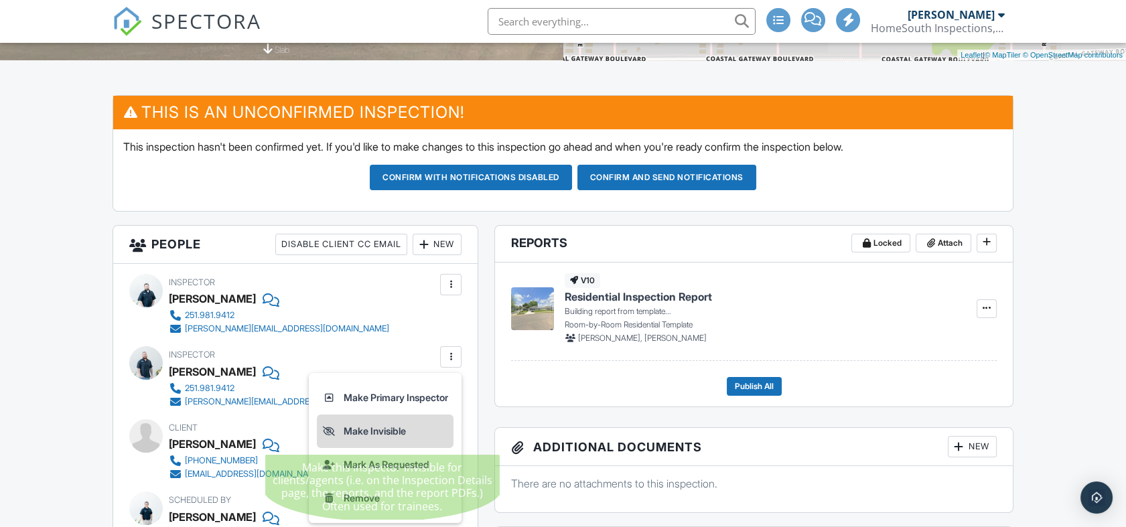
click at [381, 432] on li "Make Invisible" at bounding box center [385, 432] width 137 height 34
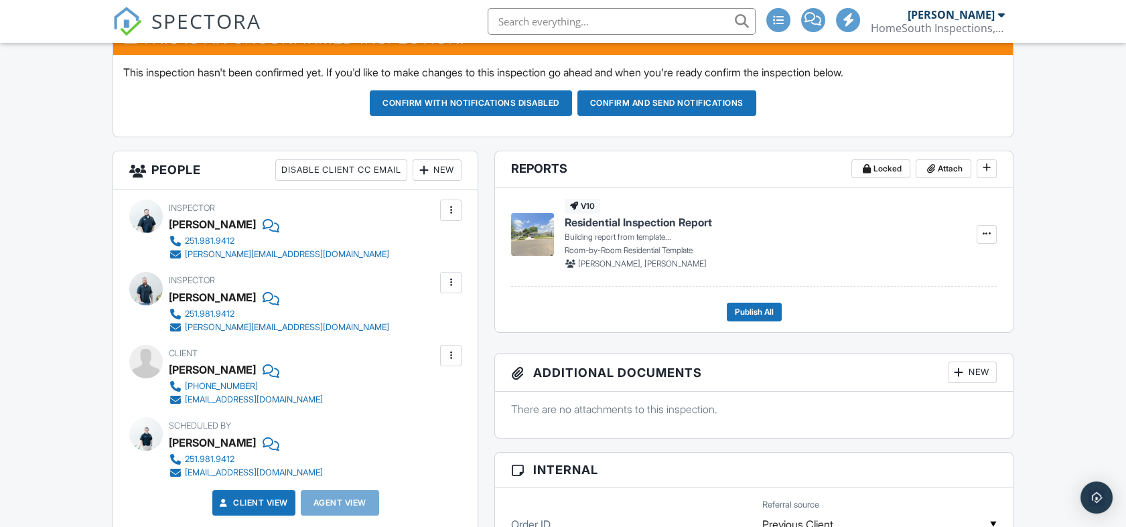
click at [447, 281] on div at bounding box center [450, 282] width 13 height 13
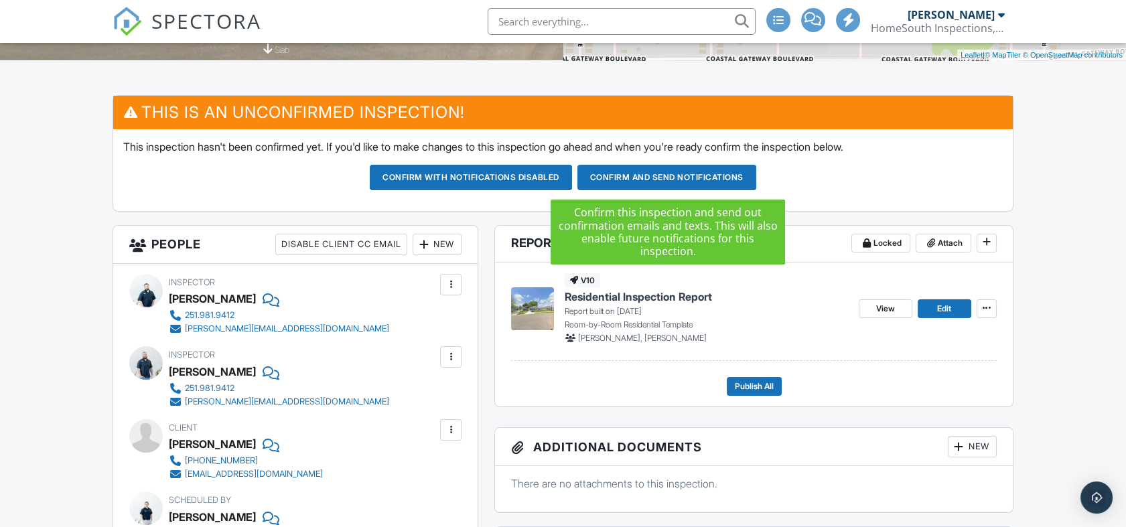
click at [655, 177] on button "Confirm and send notifications" at bounding box center [667, 177] width 179 height 25
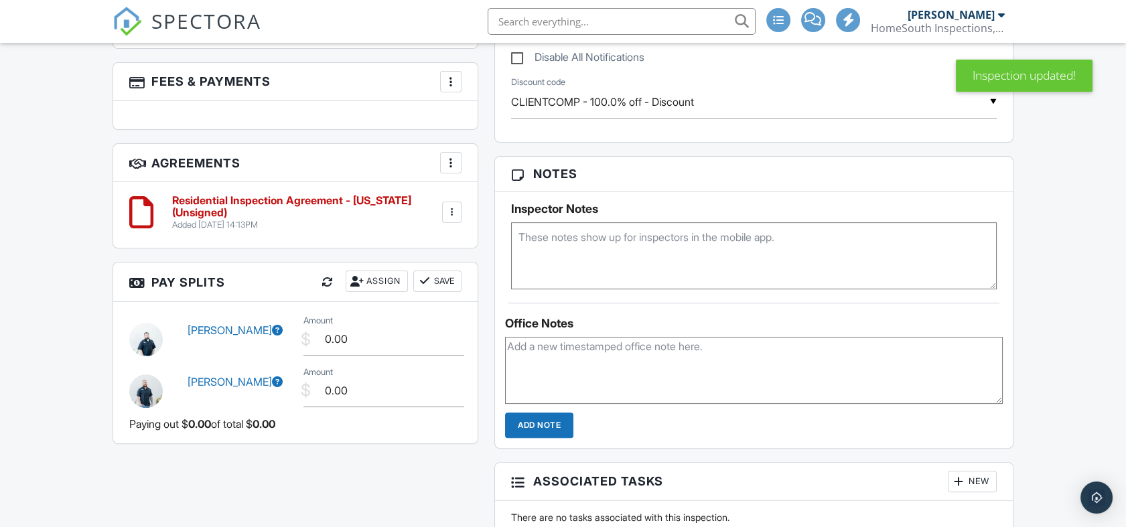
scroll to position [893, 0]
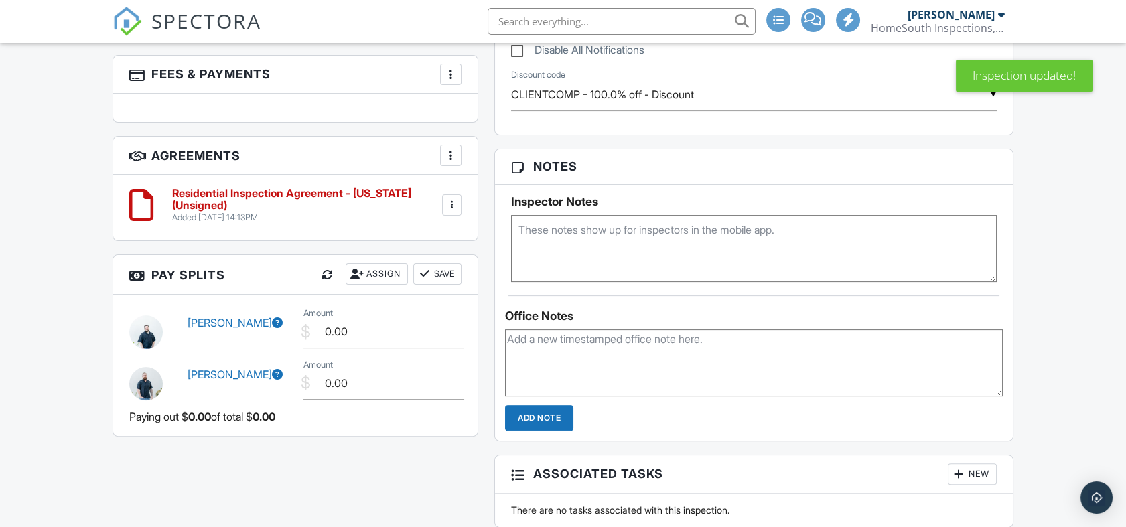
click at [454, 199] on div at bounding box center [452, 204] width 13 height 13
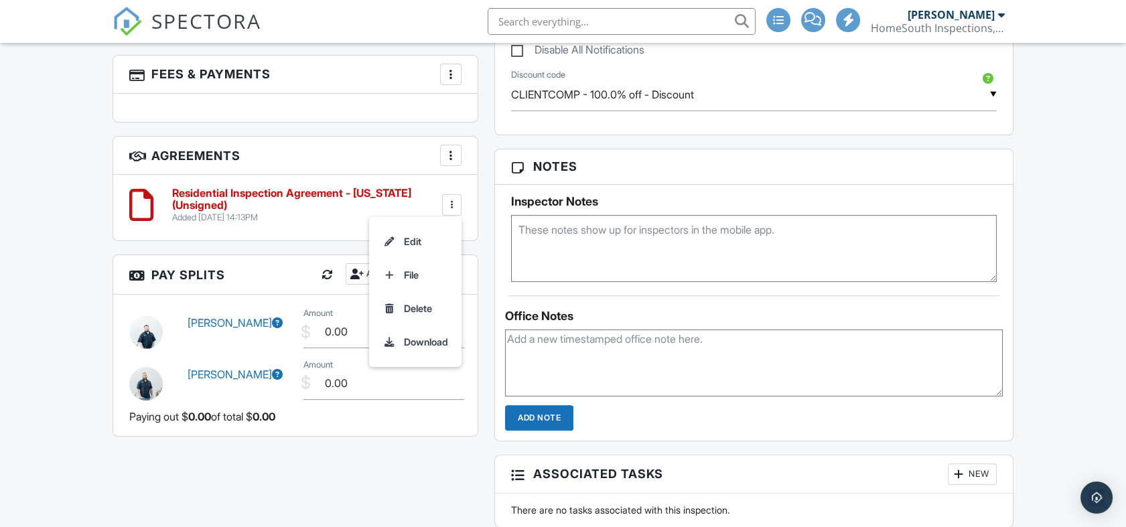
click at [458, 205] on div at bounding box center [452, 204] width 13 height 13
drag, startPoint x: 428, startPoint y: 304, endPoint x: 658, endPoint y: 59, distance: 336.1
click at [428, 304] on li "Delete" at bounding box center [415, 309] width 76 height 34
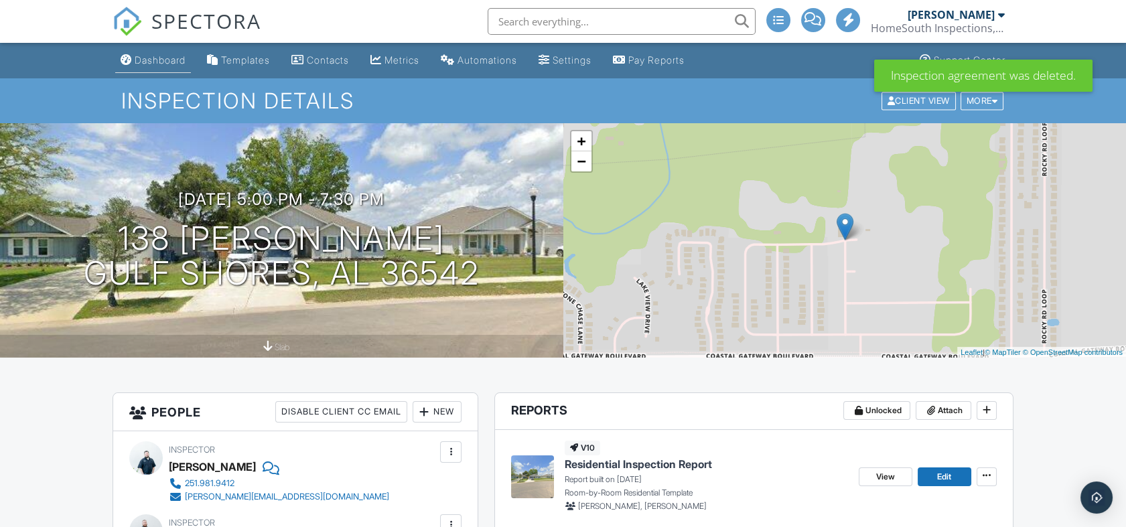
click at [157, 62] on div "Dashboard" at bounding box center [160, 59] width 51 height 11
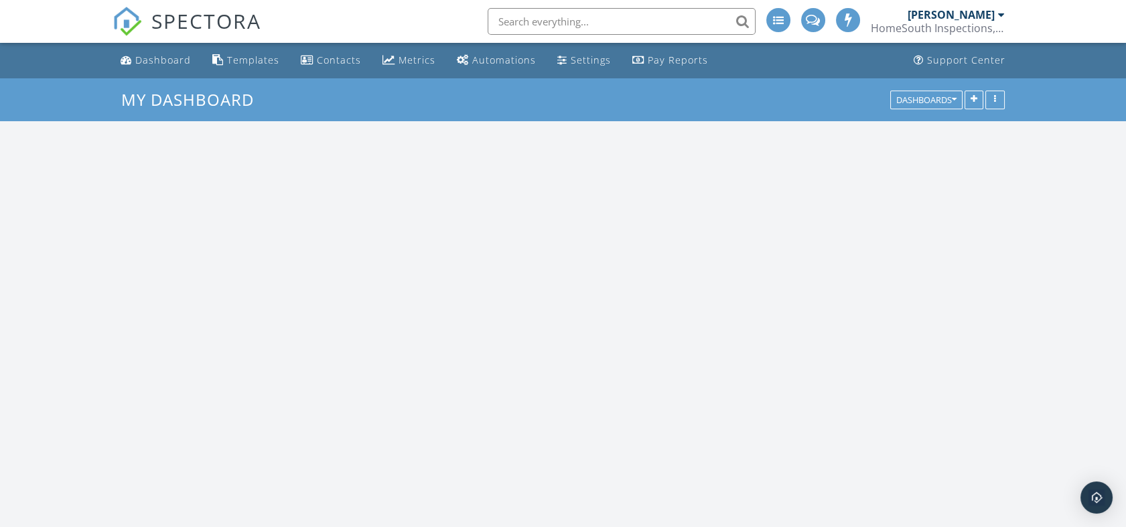
scroll to position [1343, 1150]
